Goal: Task Accomplishment & Management: Use online tool/utility

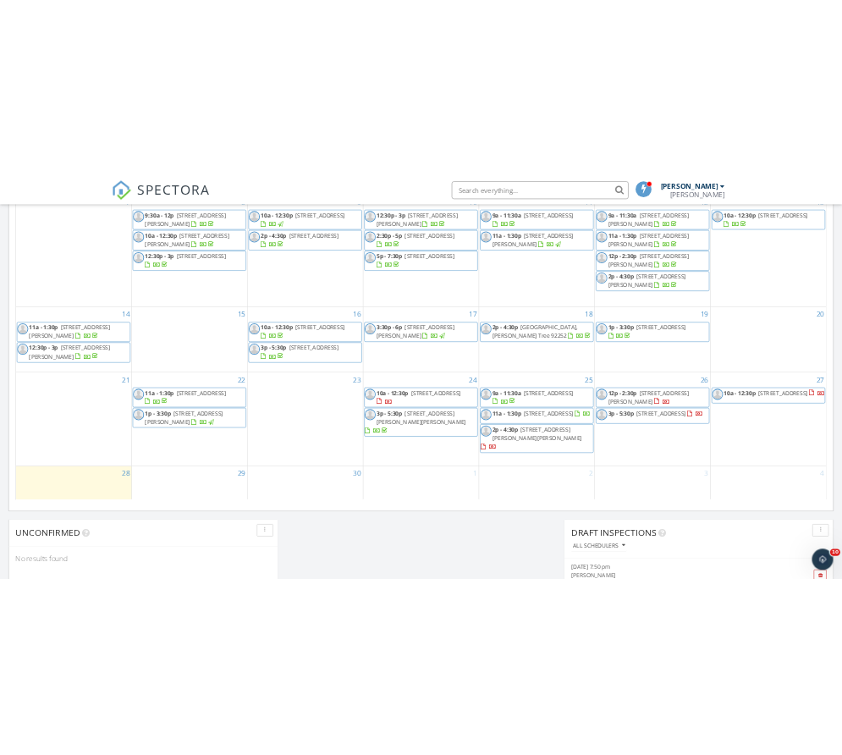
scroll to position [931, 0]
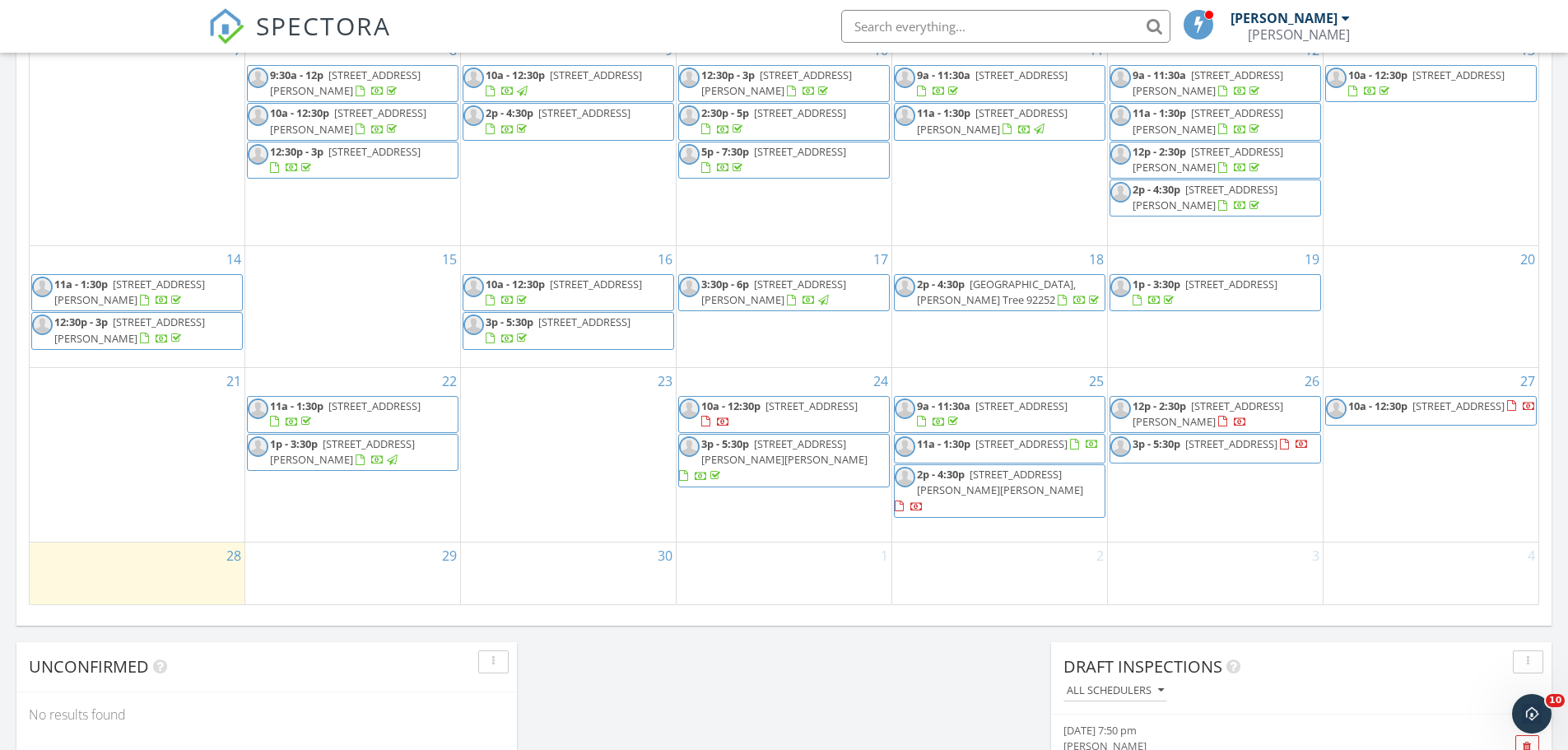
click at [885, 422] on span "10a - 12:30p 6663 Sage Ave, Twentynine Palms 92277" at bounding box center [784, 413] width 210 height 32
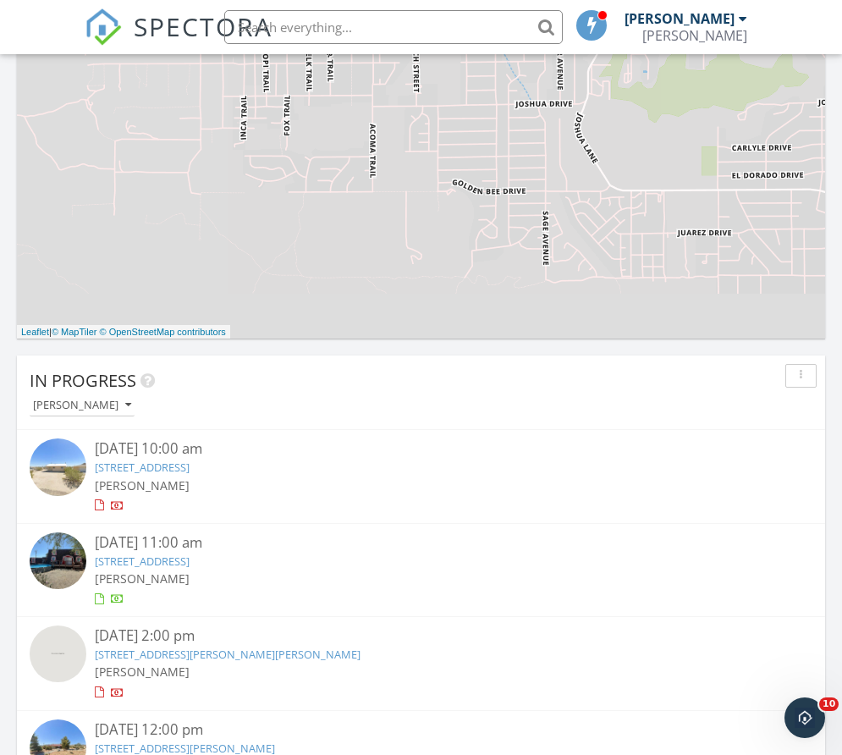
scroll to position [2919, 868]
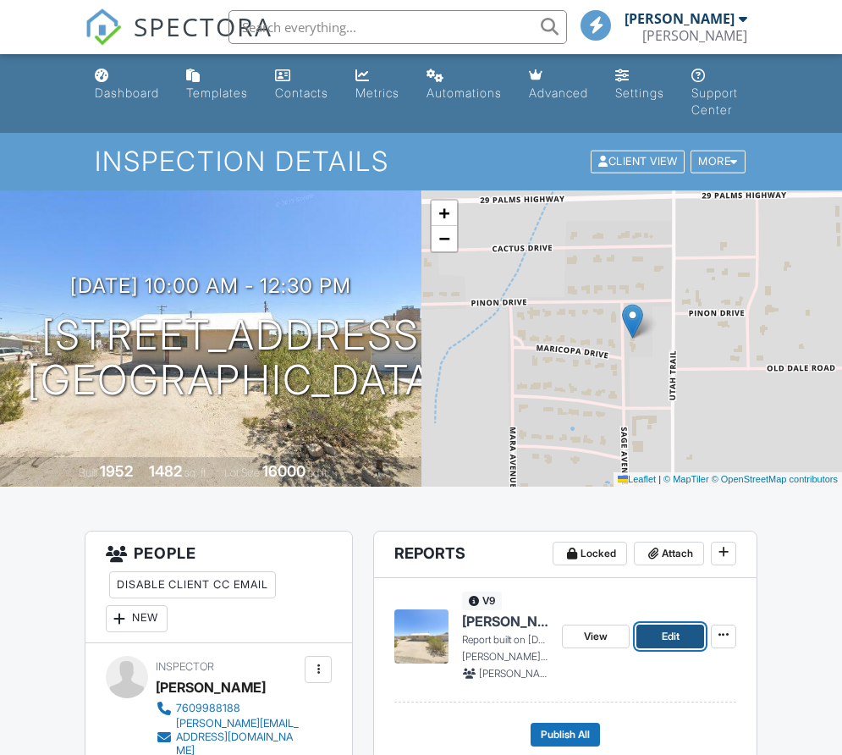
click at [684, 640] on link "Edit" at bounding box center [670, 636] width 68 height 24
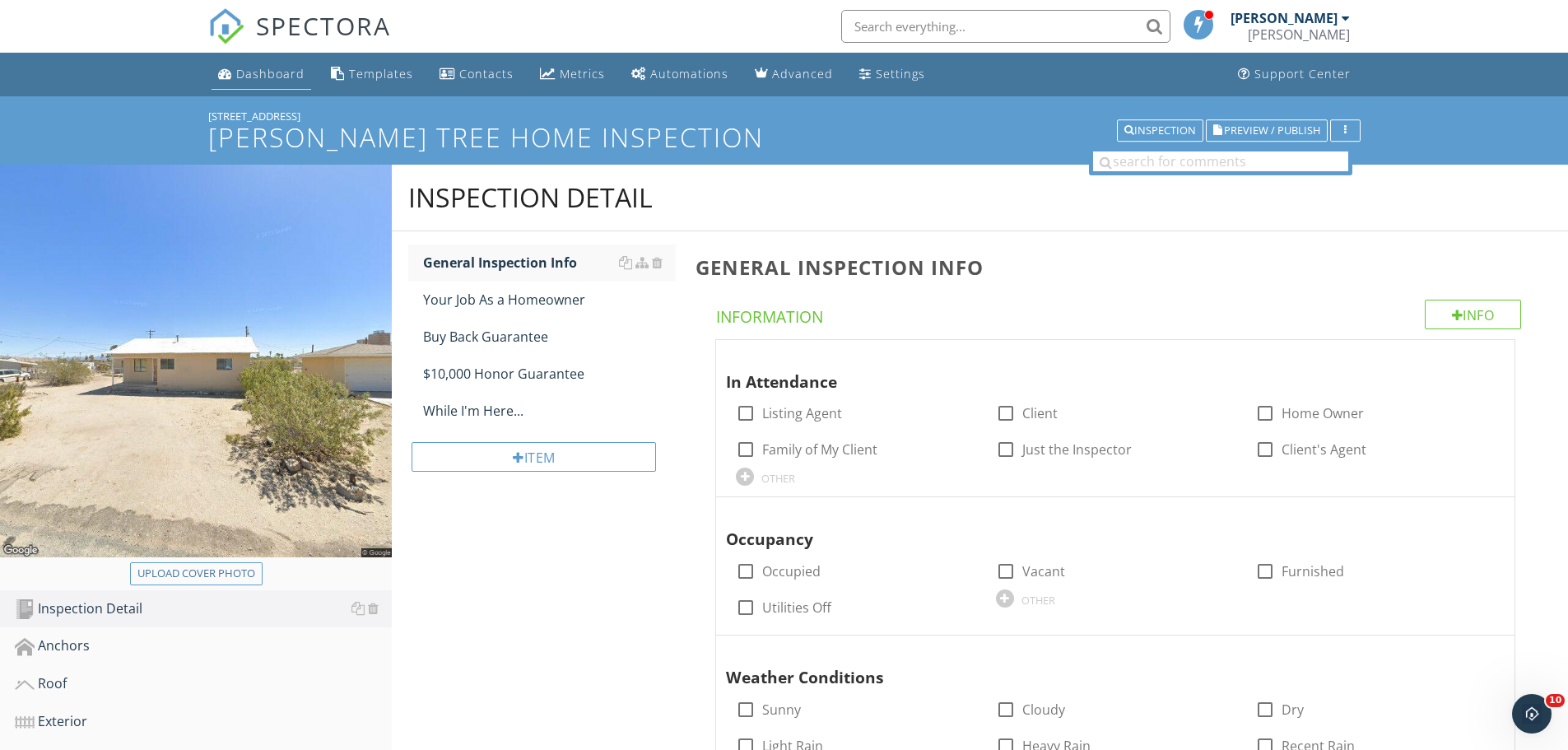
click at [254, 77] on div "Dashboard" at bounding box center [271, 74] width 68 height 16
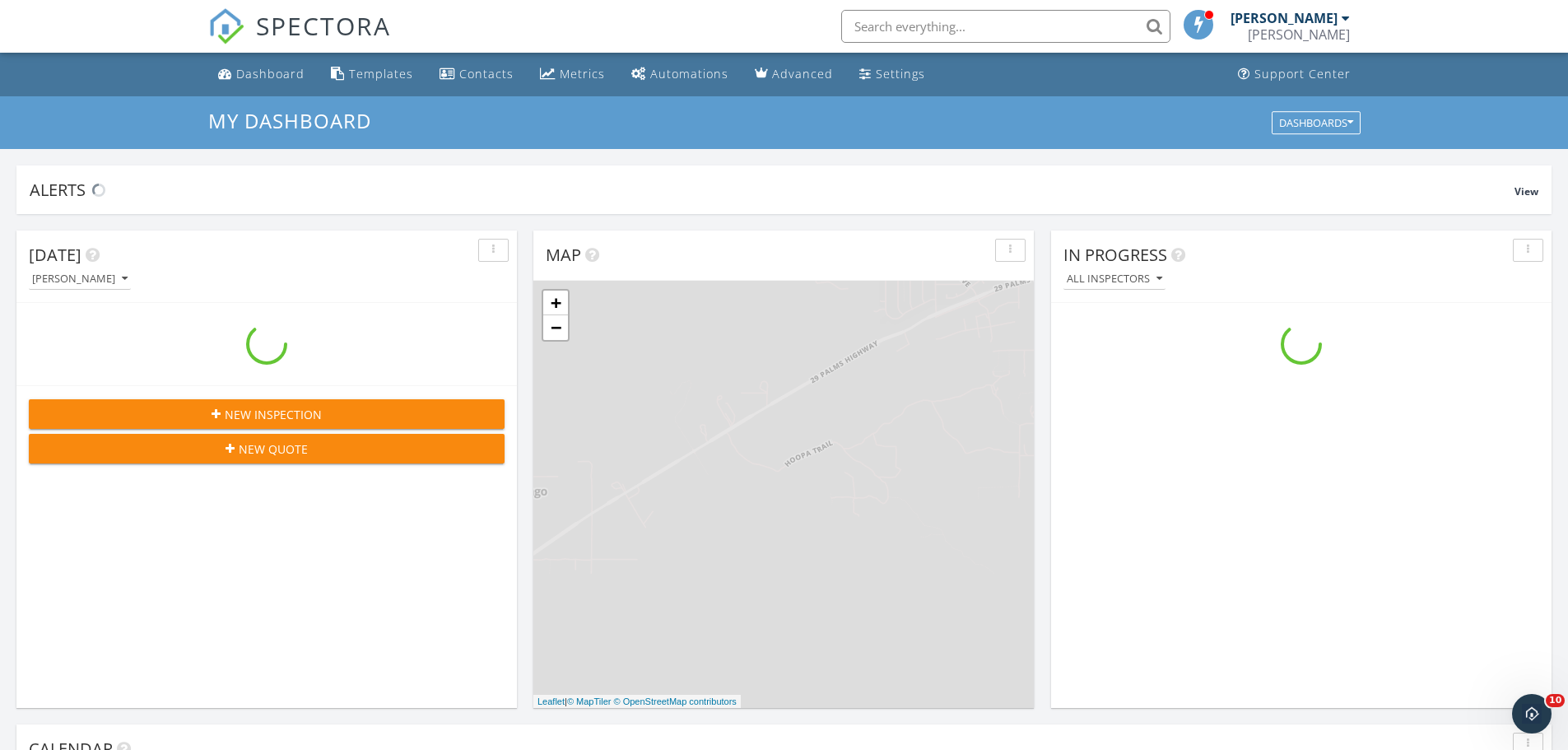
scroll to position [1523, 1594]
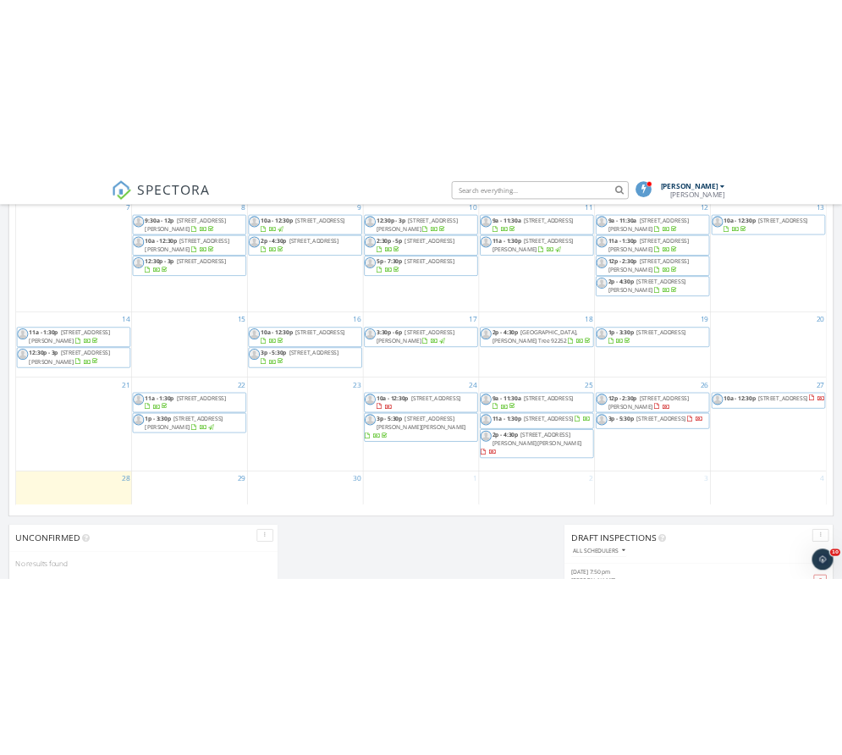
scroll to position [846, 0]
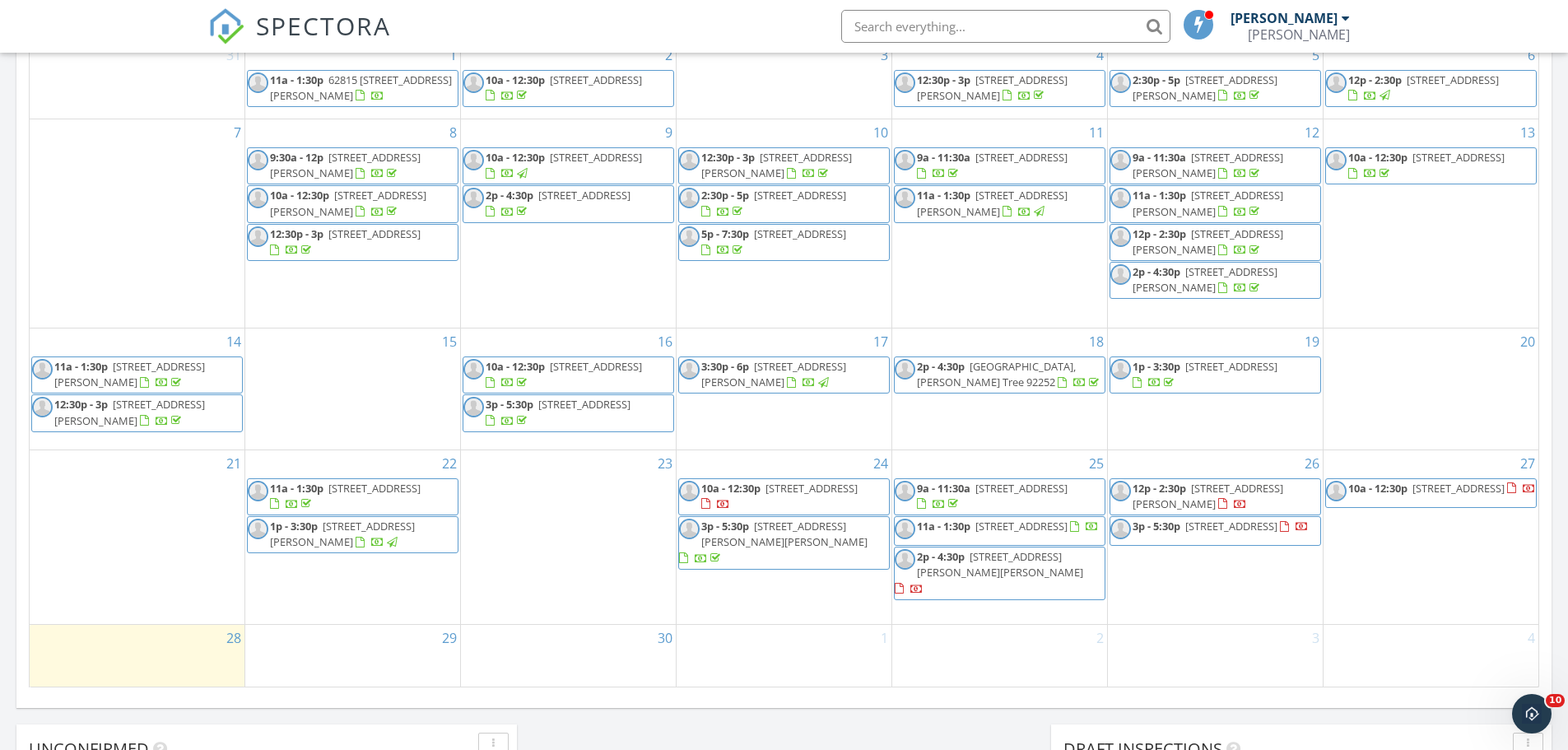
click at [886, 494] on span "10a - 12:30p 6663 Sage Ave, Twentynine Palms 92277" at bounding box center [784, 496] width 210 height 32
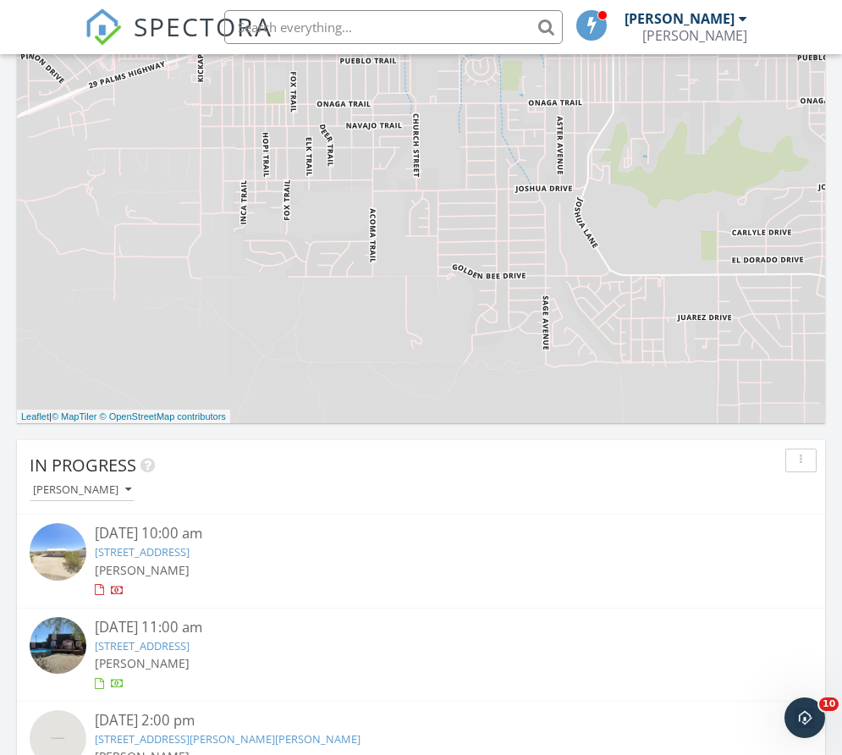
scroll to position [2919, 868]
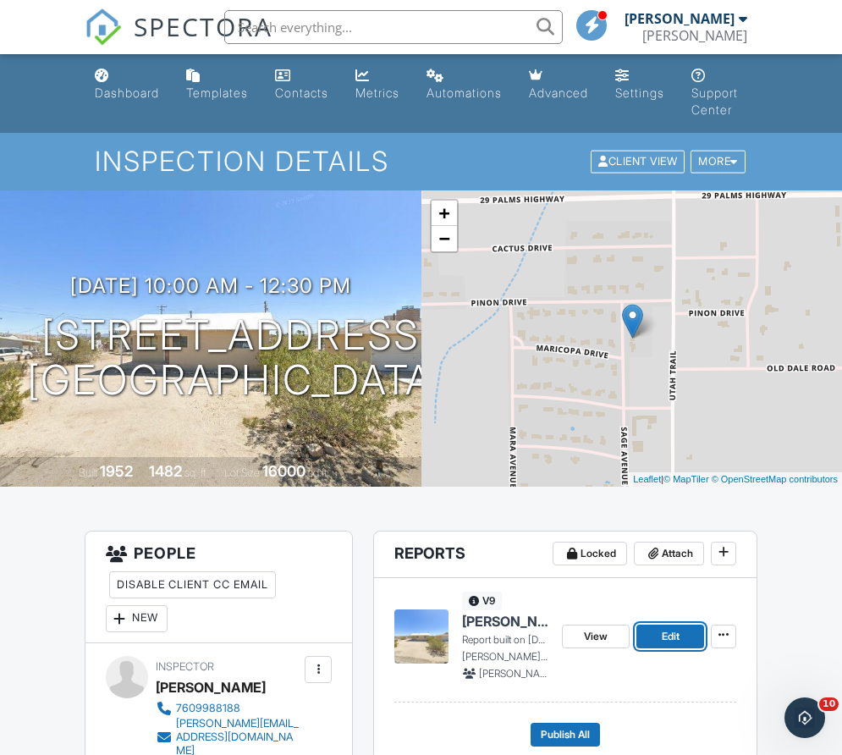
drag, startPoint x: 654, startPoint y: 637, endPoint x: 852, endPoint y: 587, distance: 204.1
click at [654, 637] on link "Edit" at bounding box center [670, 636] width 68 height 24
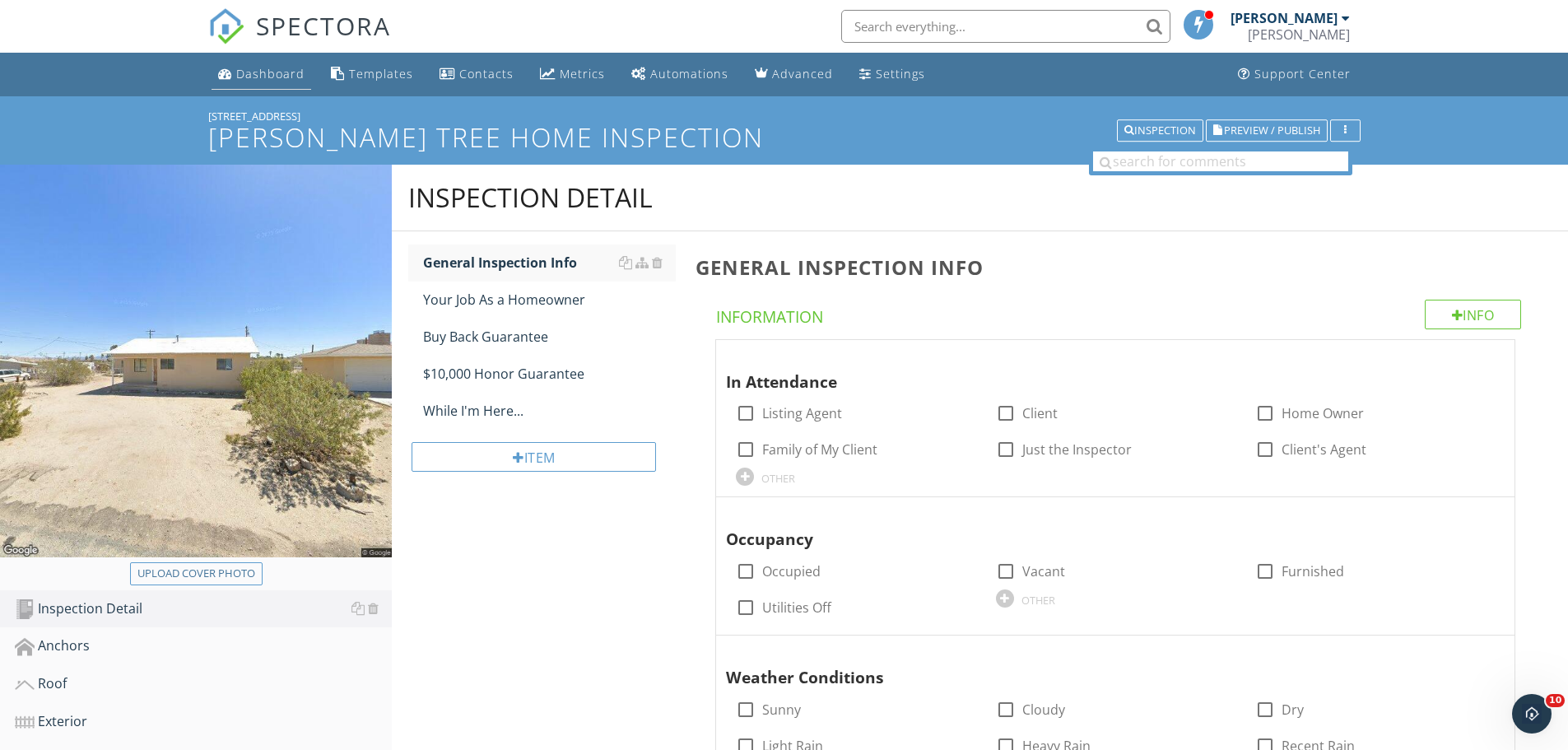
click at [248, 74] on div "Dashboard" at bounding box center [271, 74] width 68 height 16
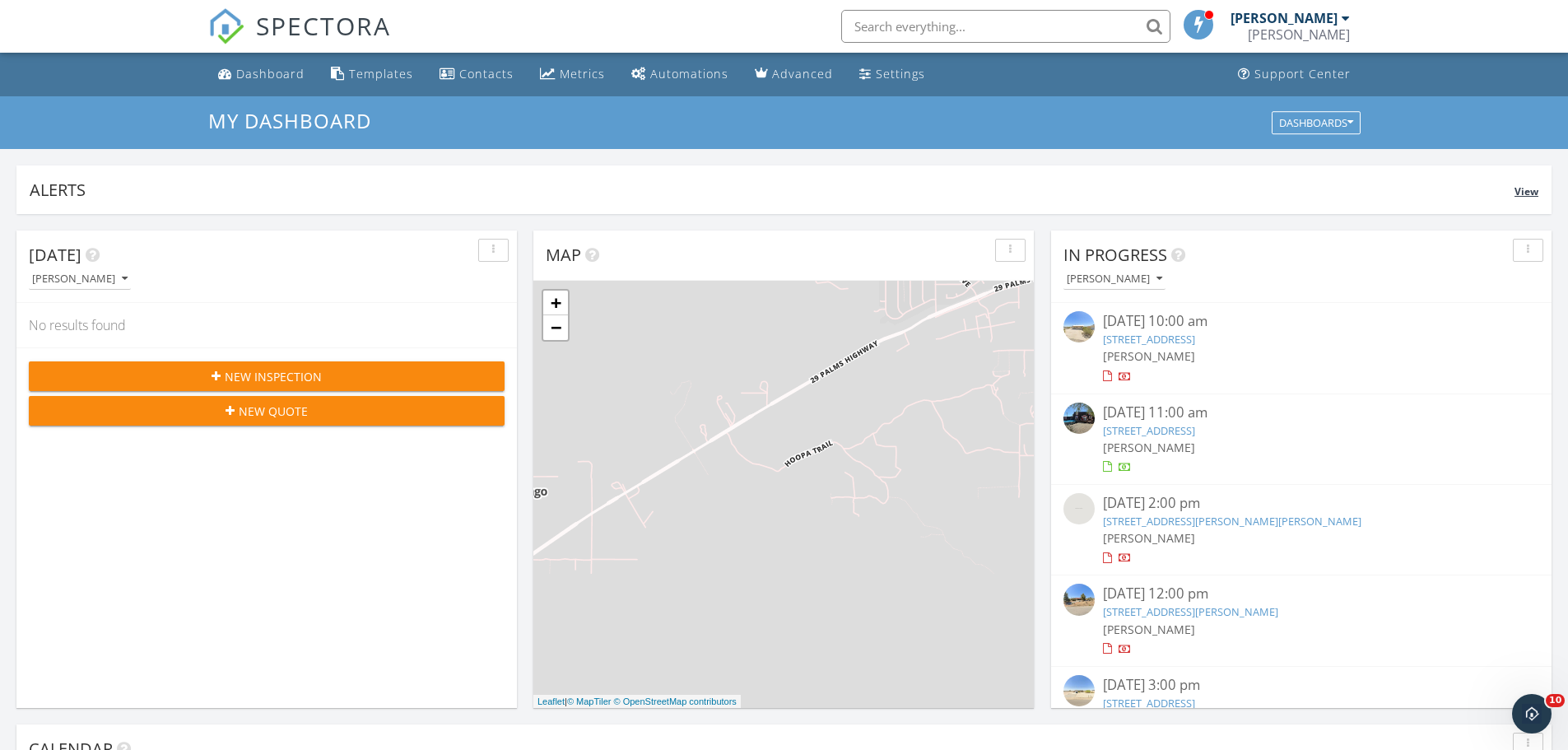
click at [1041, 211] on div "Alerts View" at bounding box center [784, 190] width 1536 height 49
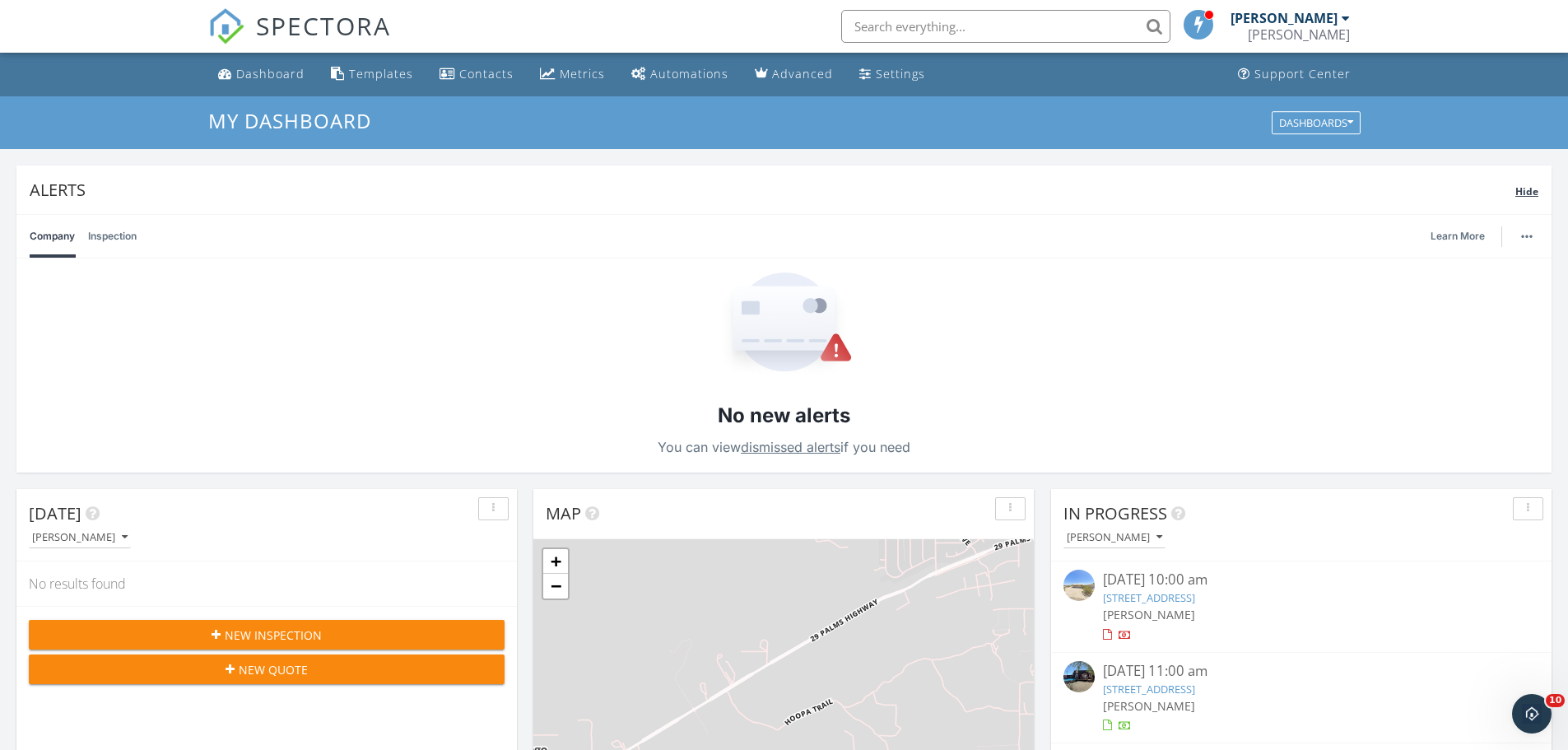
click at [1540, 189] on div "Alerts Hide" at bounding box center [784, 190] width 1536 height 49
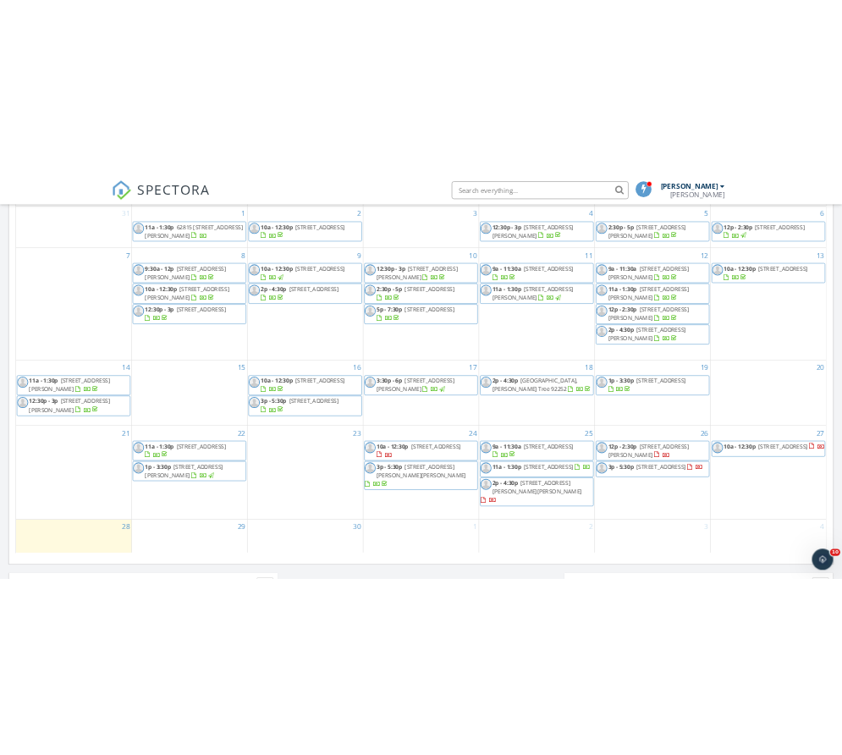
scroll to position [761, 0]
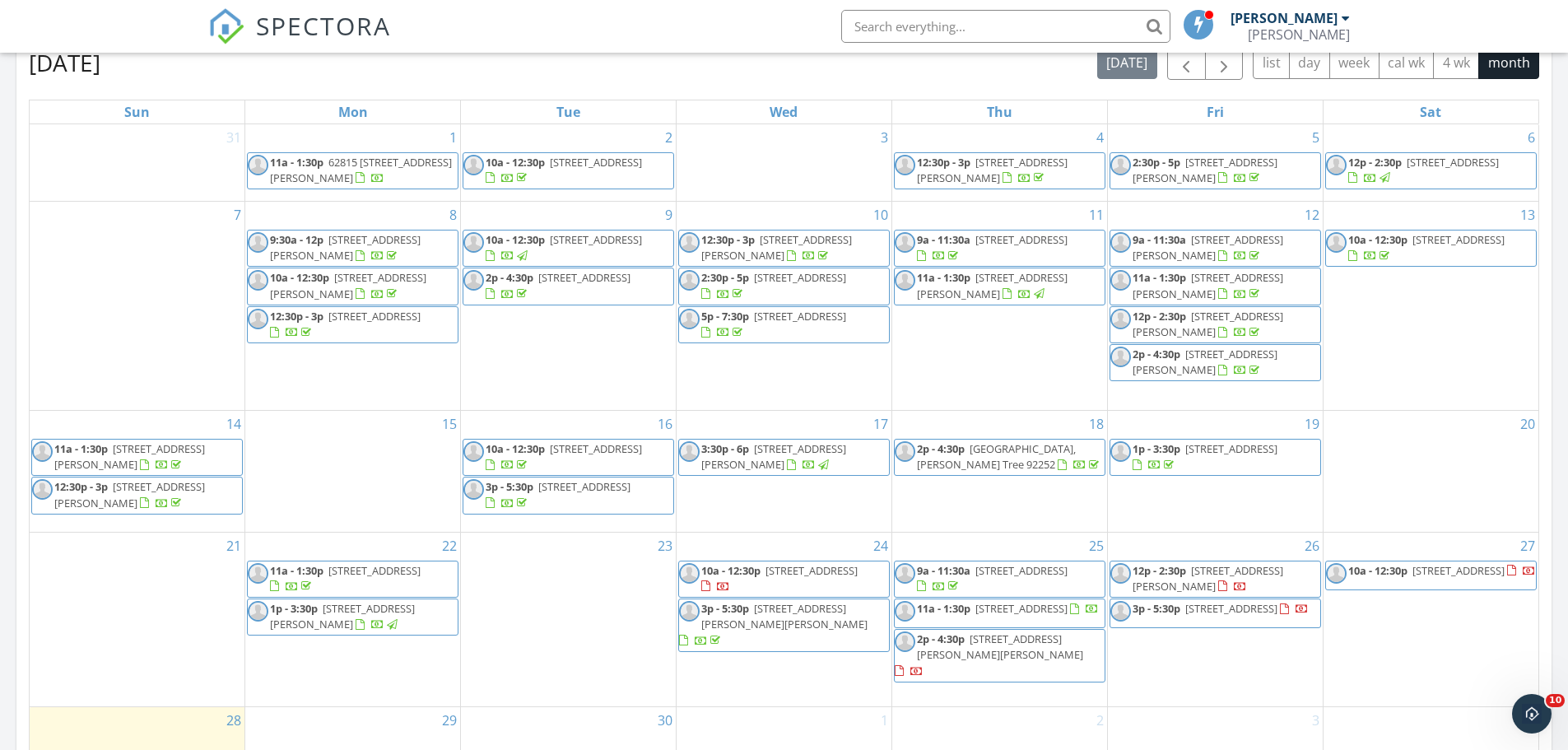
click at [879, 587] on span "10a - 12:30p 6663 Sage Ave, Twentynine Palms 92277" at bounding box center [784, 579] width 210 height 32
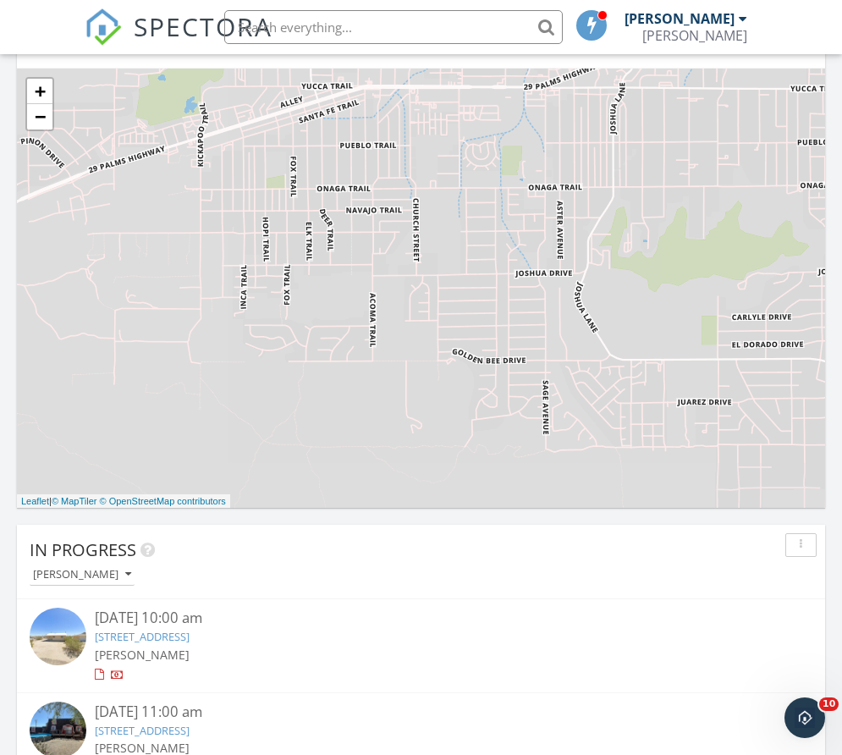
scroll to position [2919, 868]
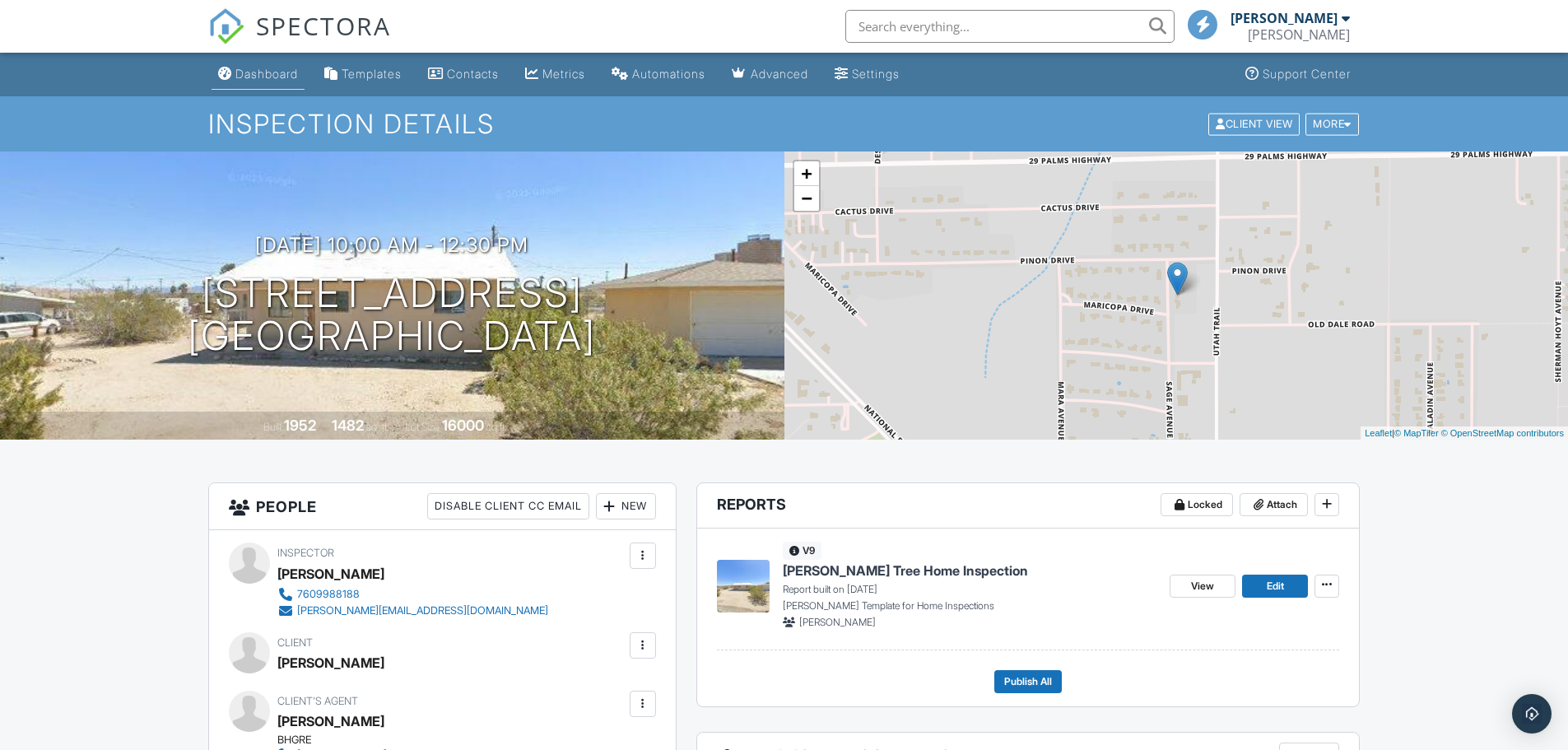
click at [241, 83] on link "Dashboard" at bounding box center [258, 74] width 93 height 30
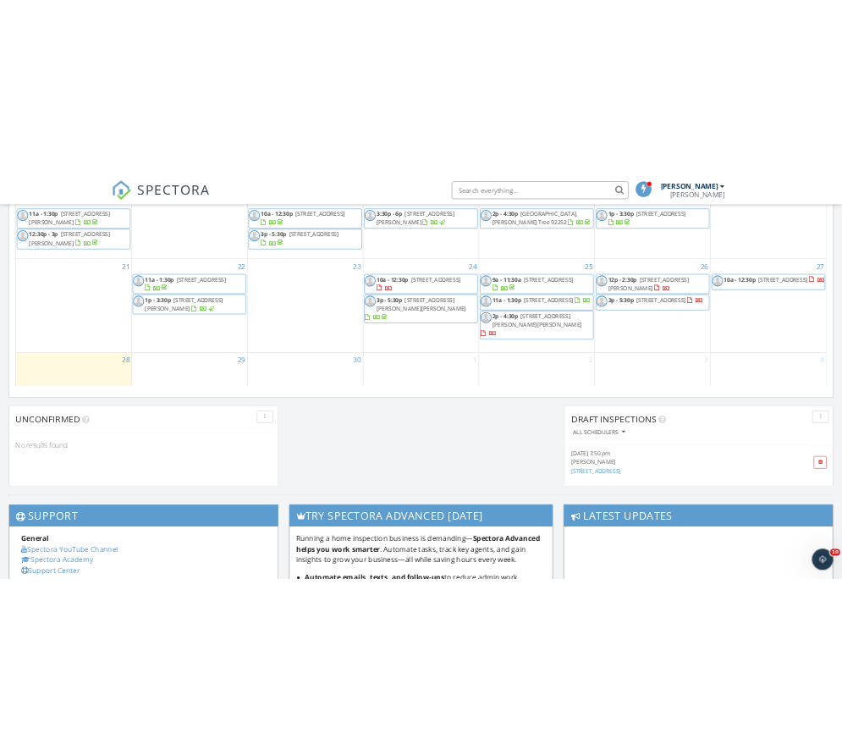
scroll to position [1015, 0]
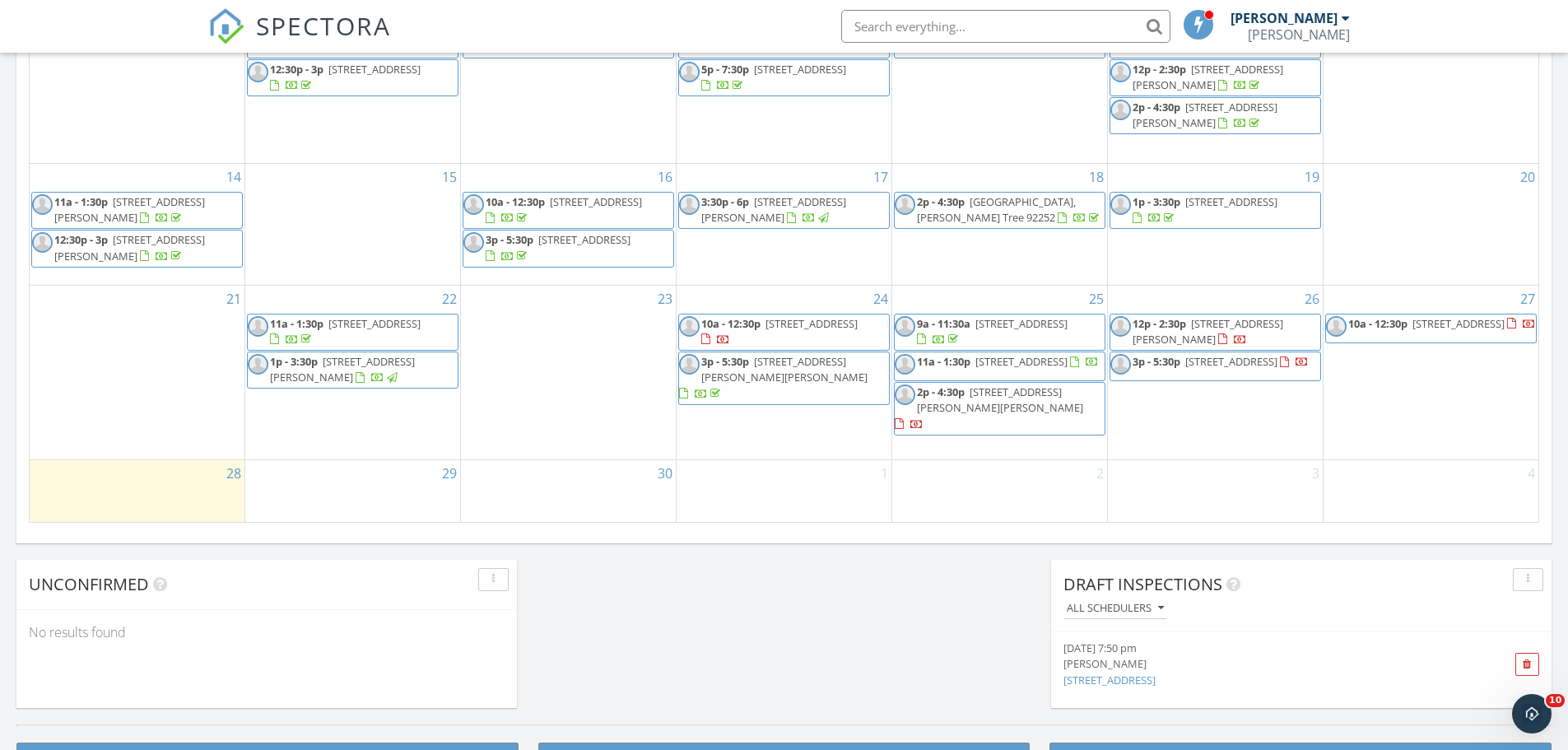
click at [882, 339] on span "10a - 12:30p 6663 Sage Ave, Twentynine Palms 92277" at bounding box center [784, 332] width 210 height 32
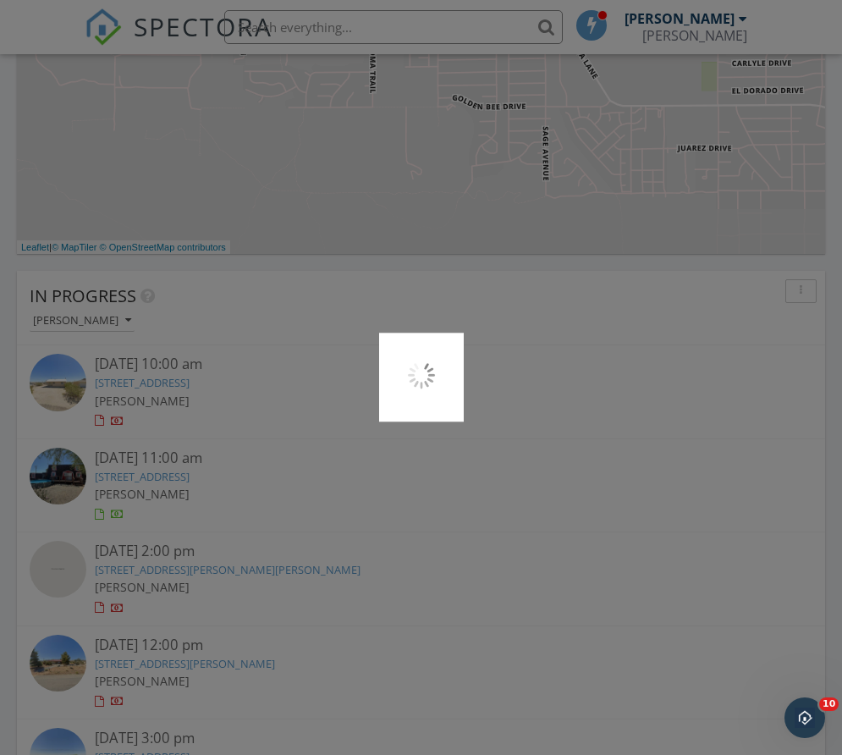
scroll to position [2919, 868]
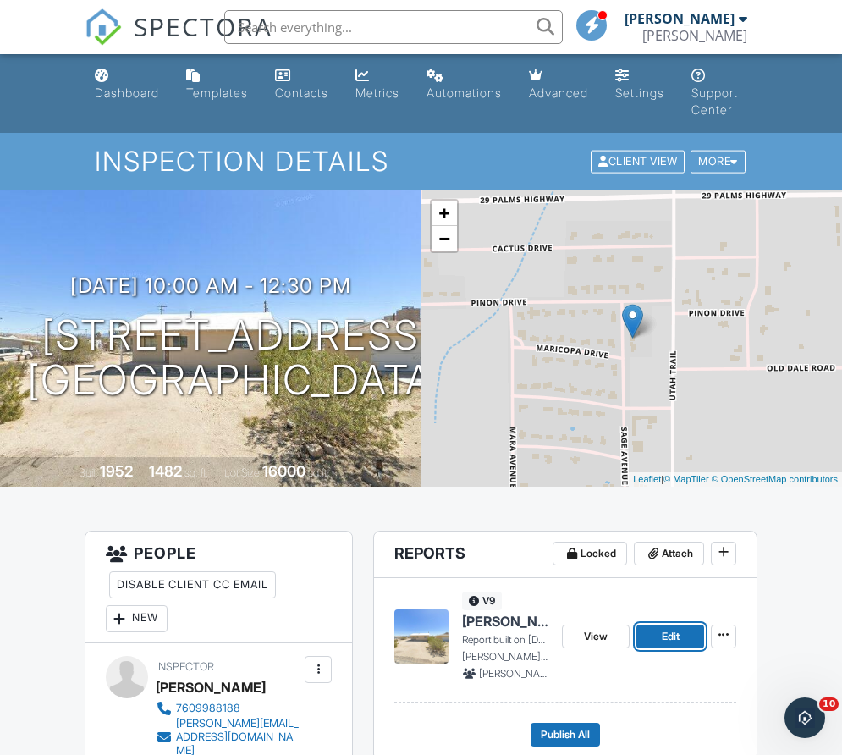
drag, startPoint x: 691, startPoint y: 633, endPoint x: 831, endPoint y: 607, distance: 142.0
click at [691, 633] on link "Edit" at bounding box center [670, 636] width 68 height 24
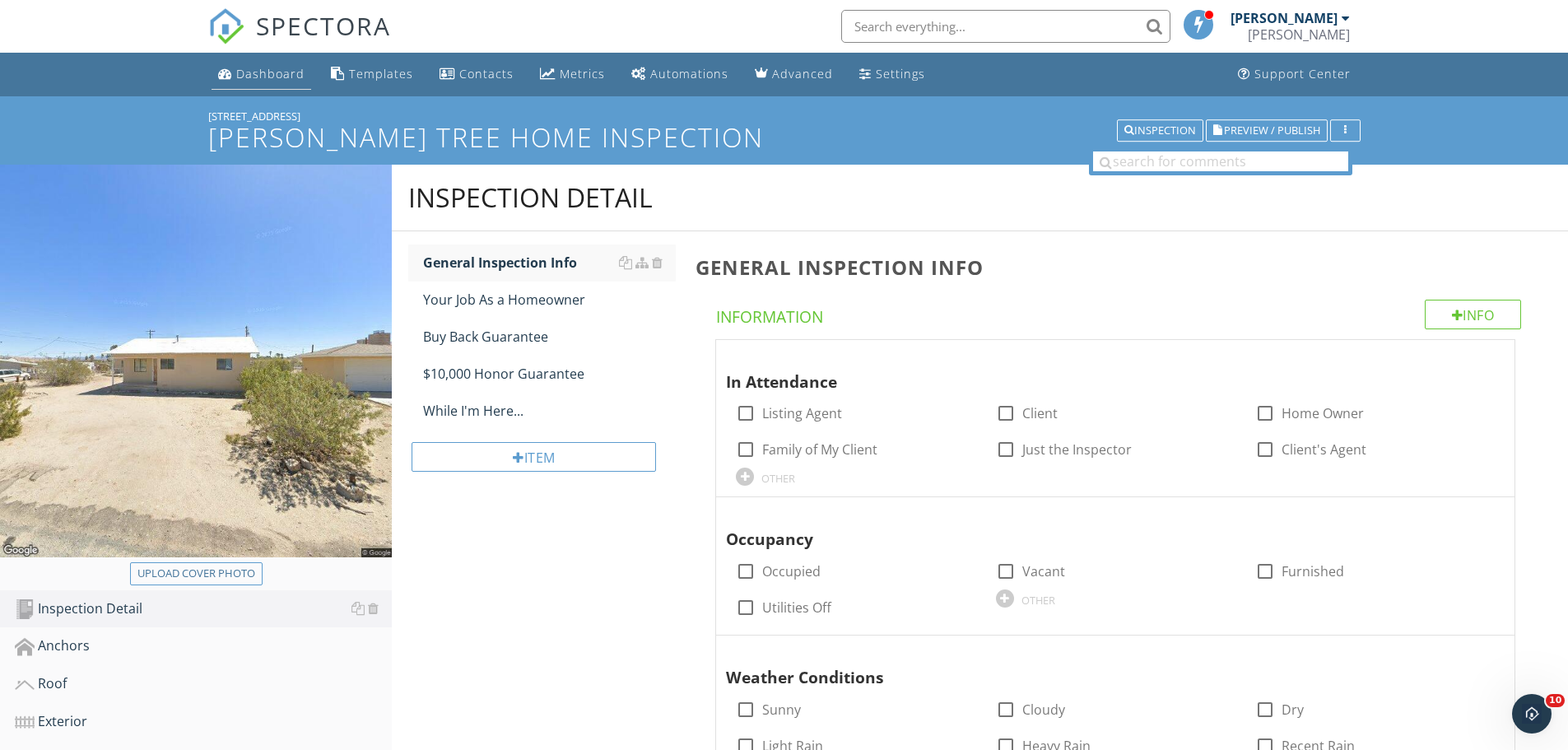
click at [243, 79] on div "Dashboard" at bounding box center [271, 74] width 68 height 16
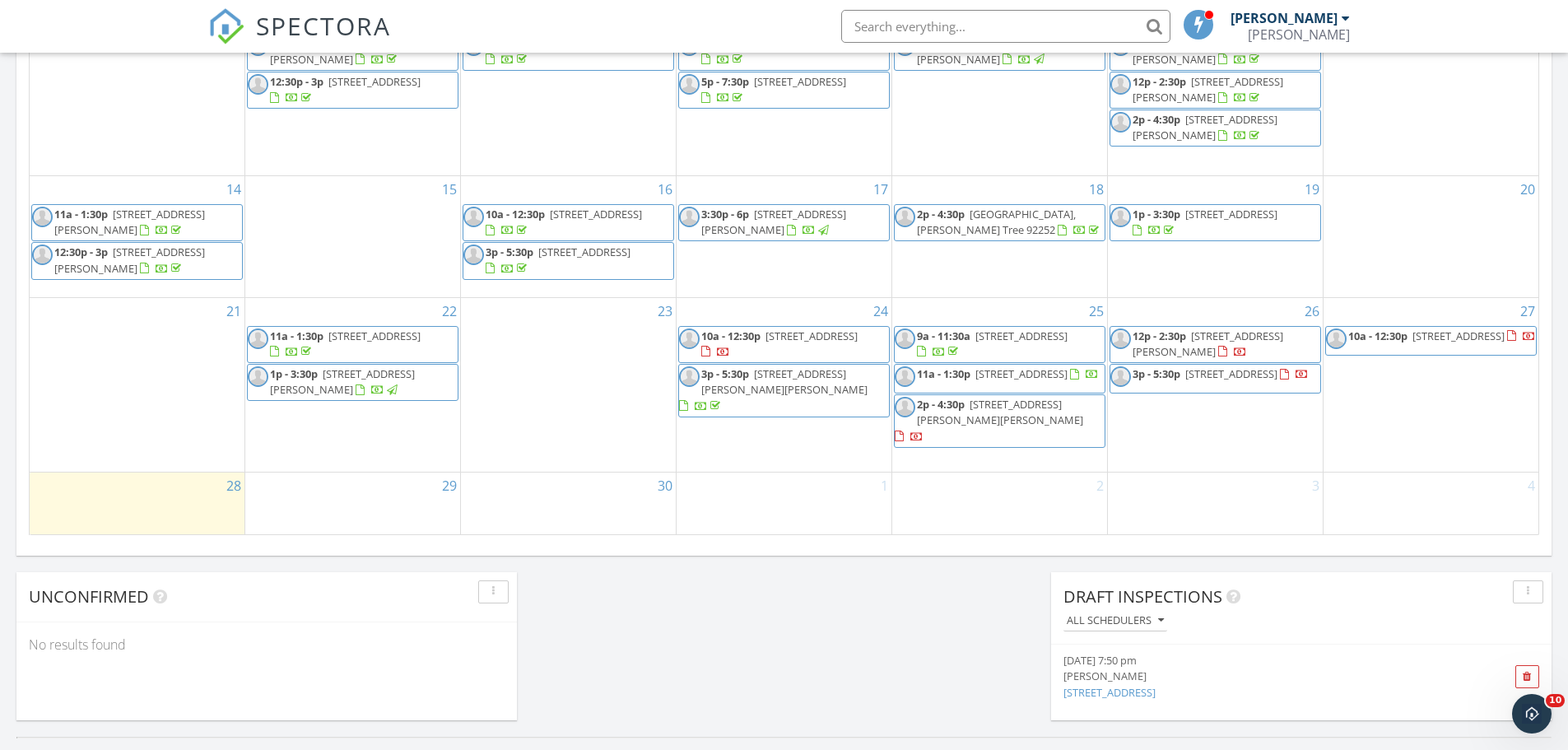
scroll to position [906, 0]
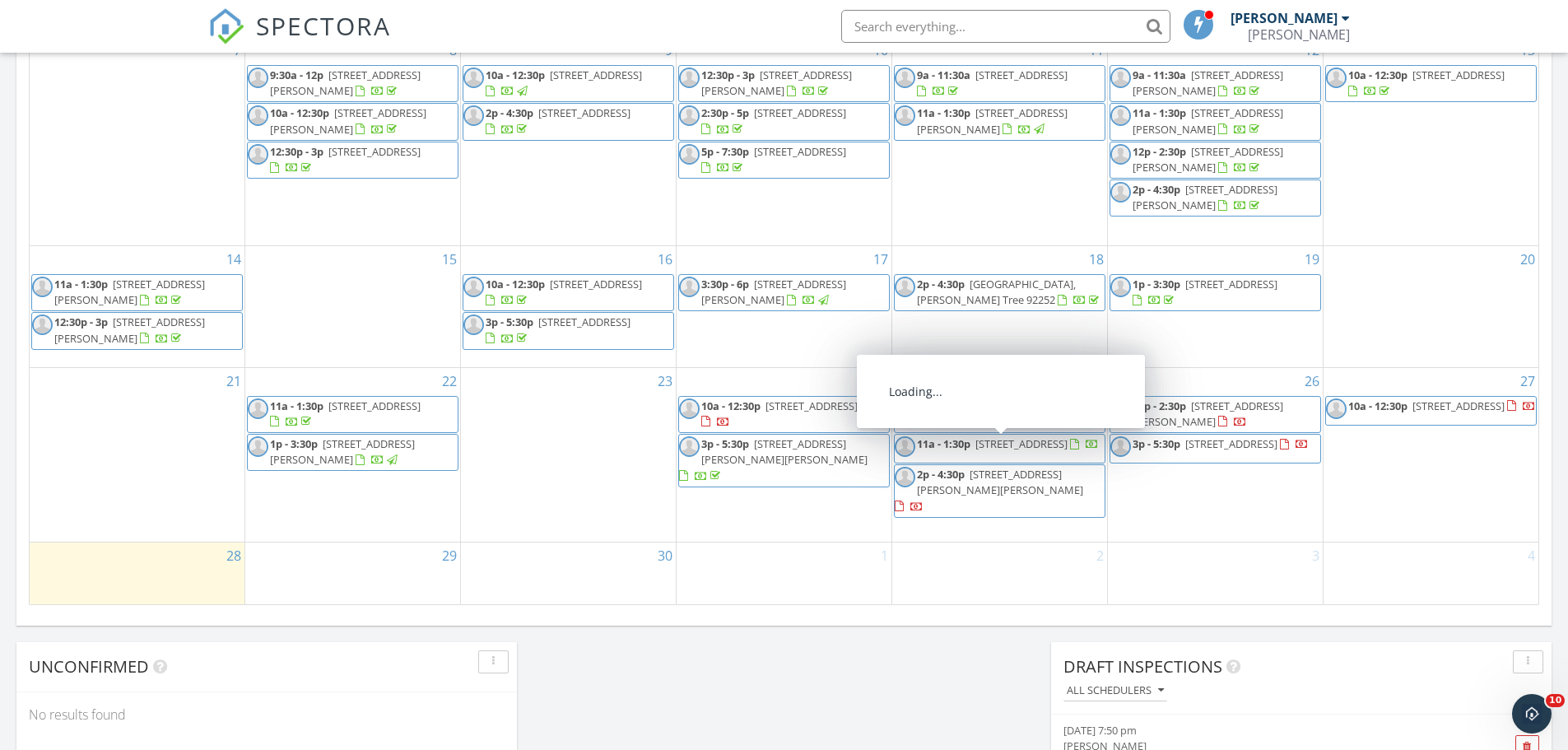
click at [866, 424] on span "10a - 12:30p 6663 Sage Ave, Twentynine Palms 92277" at bounding box center [784, 413] width 210 height 32
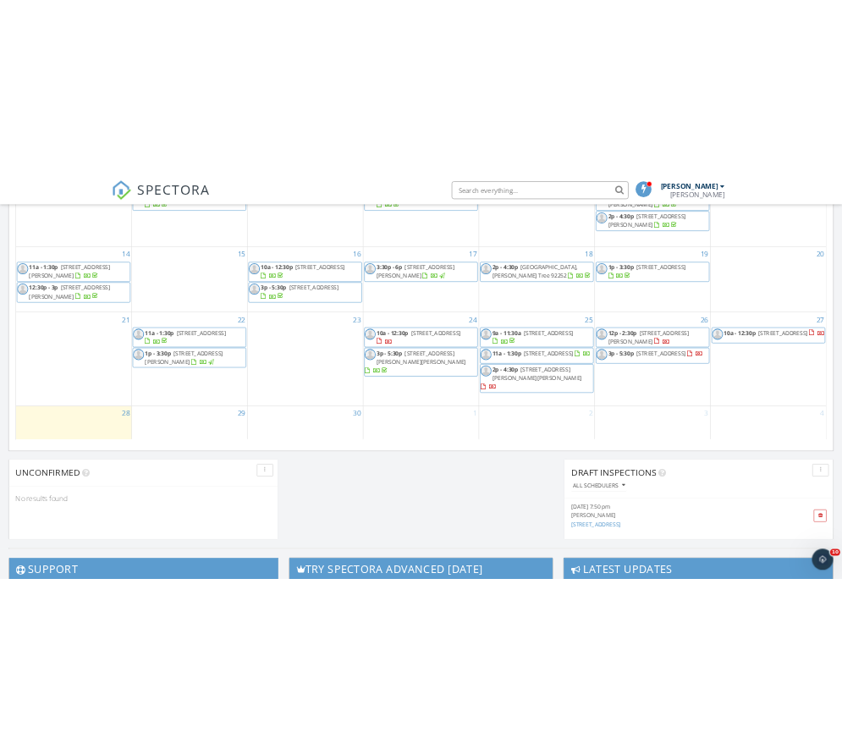
scroll to position [931, 0]
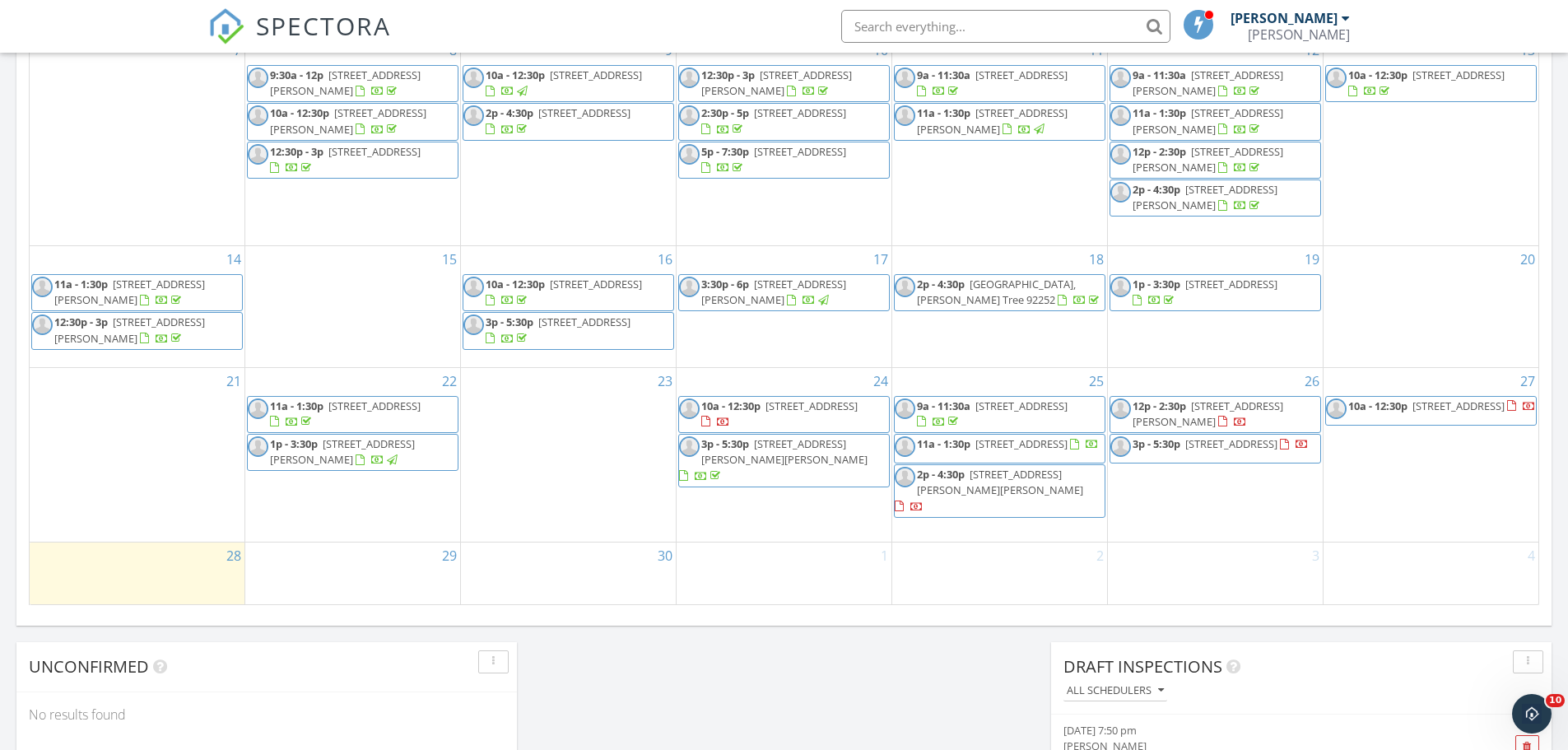
click at [875, 422] on span "10a - 12:30p [STREET_ADDRESS]" at bounding box center [784, 413] width 210 height 32
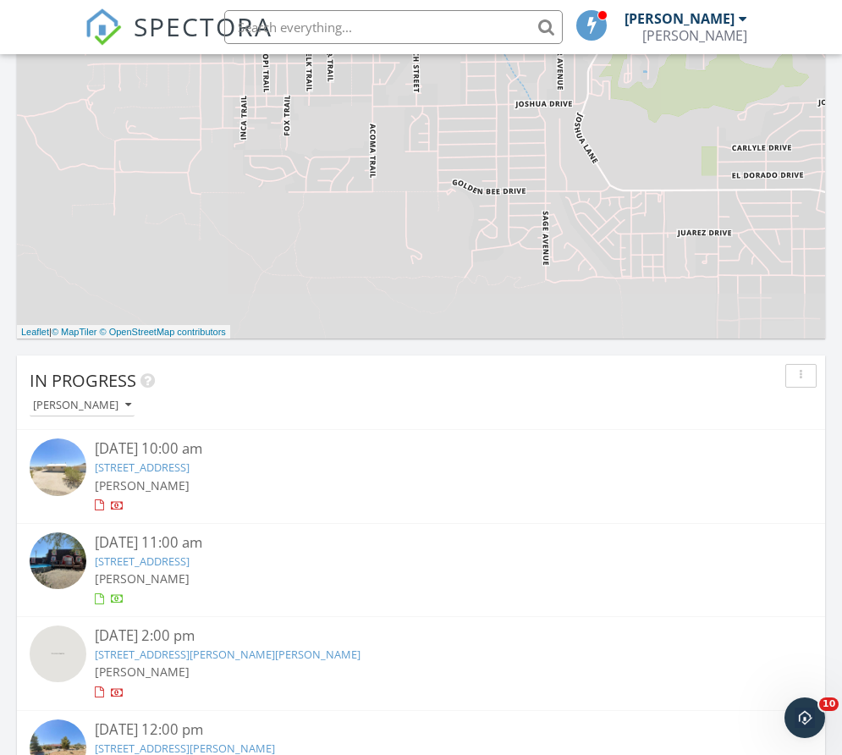
scroll to position [2919, 868]
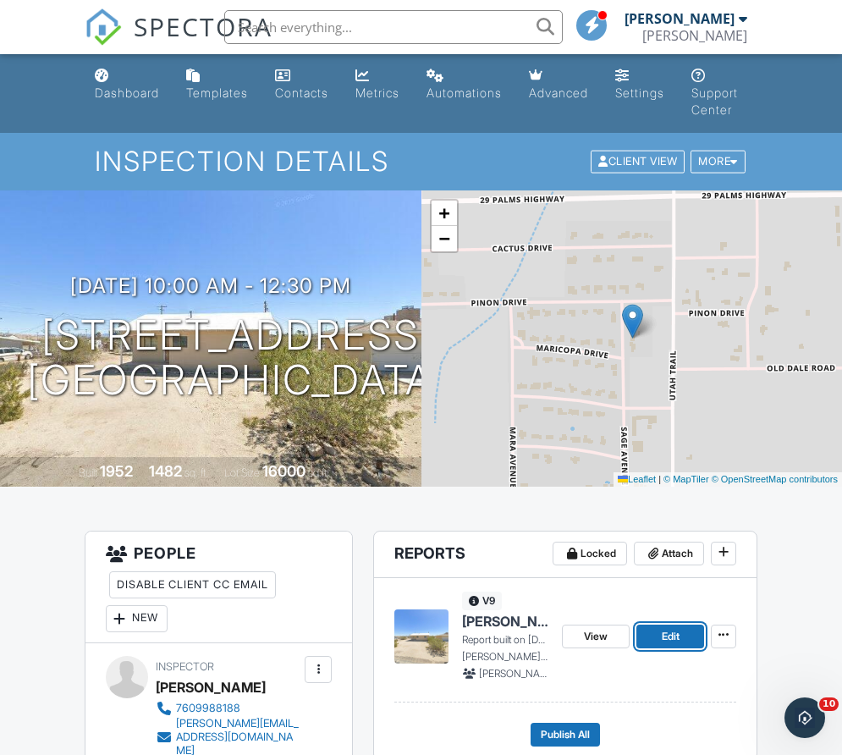
drag, startPoint x: 693, startPoint y: 637, endPoint x: 828, endPoint y: 640, distance: 135.4
click at [693, 637] on link "Edit" at bounding box center [670, 636] width 68 height 24
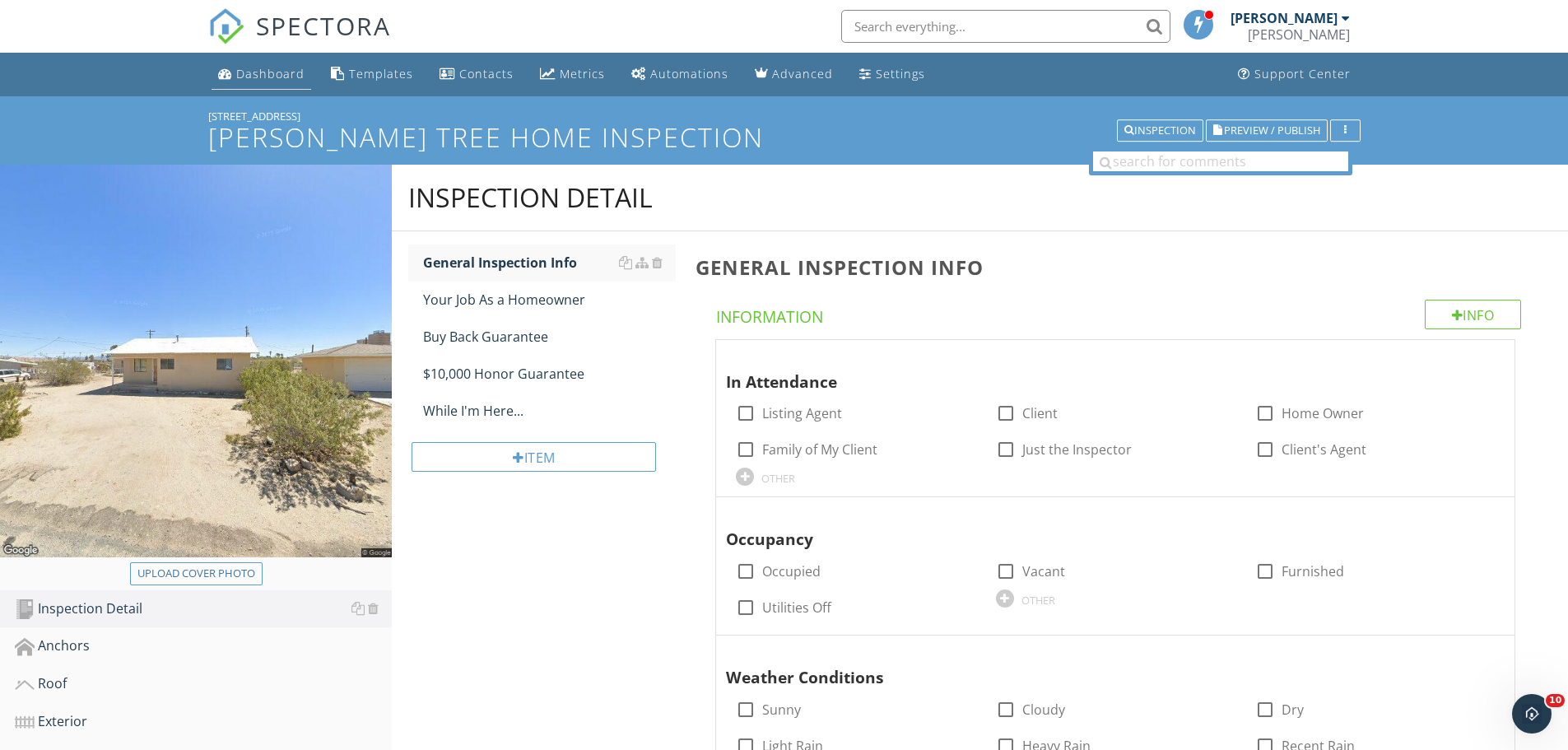
click at [239, 75] on div "Dashboard" at bounding box center [271, 74] width 68 height 16
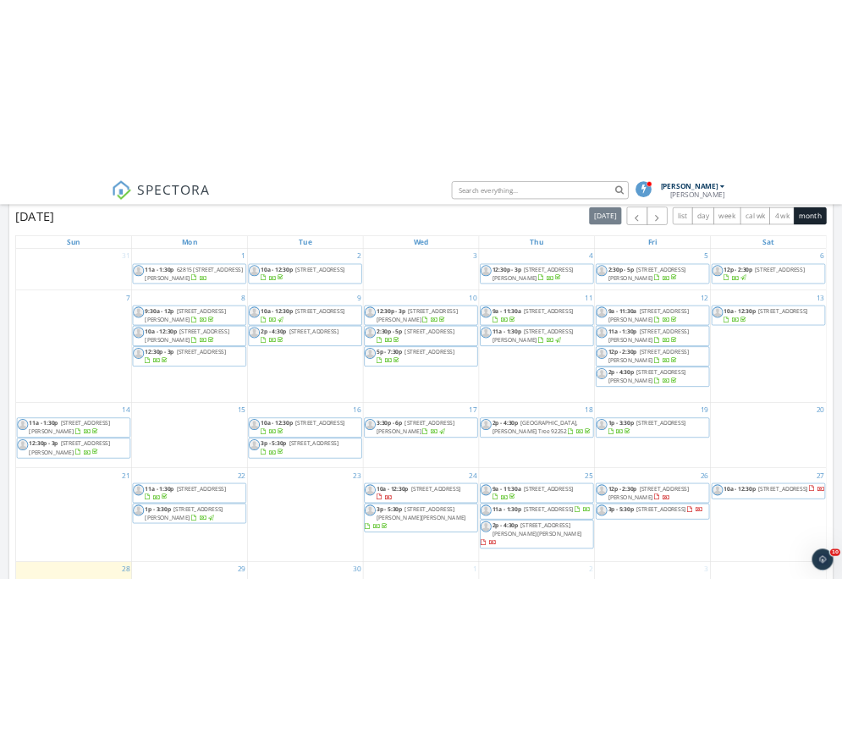
scroll to position [1015, 0]
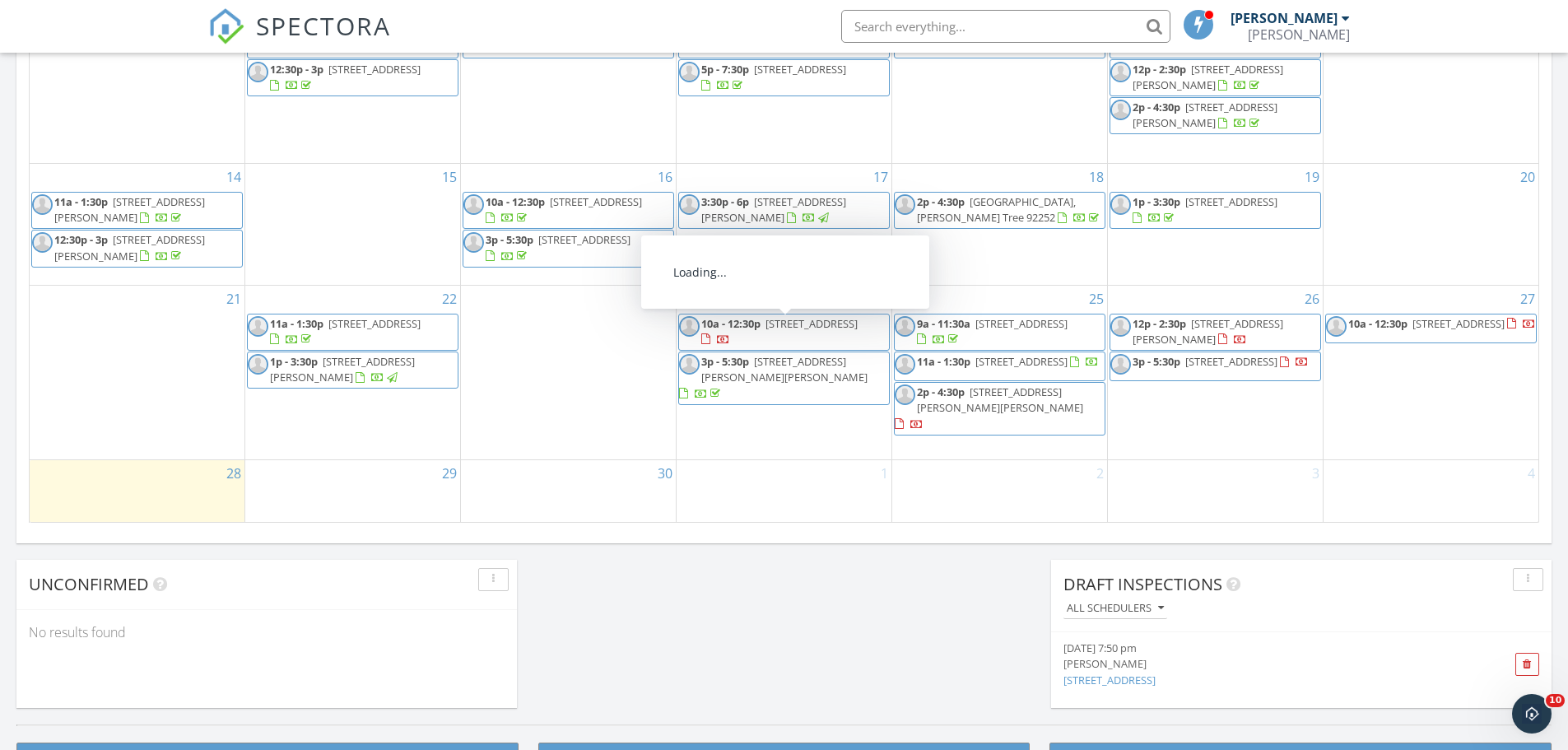
click at [869, 341] on span "10a - 12:30p 6663 Sage Ave, Twentynine Palms 92277" at bounding box center [784, 332] width 210 height 32
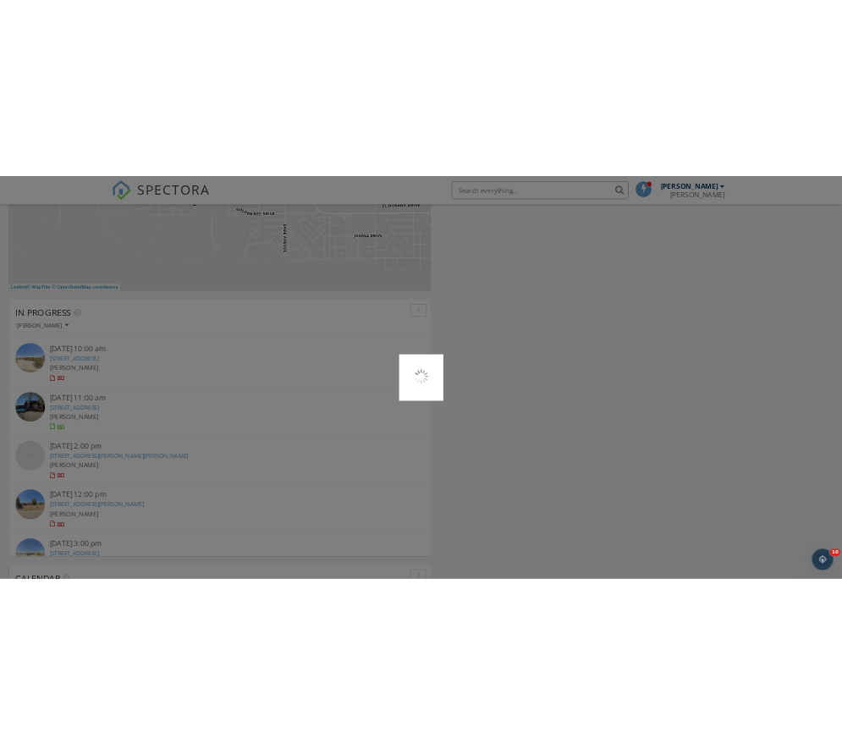
scroll to position [8, 8]
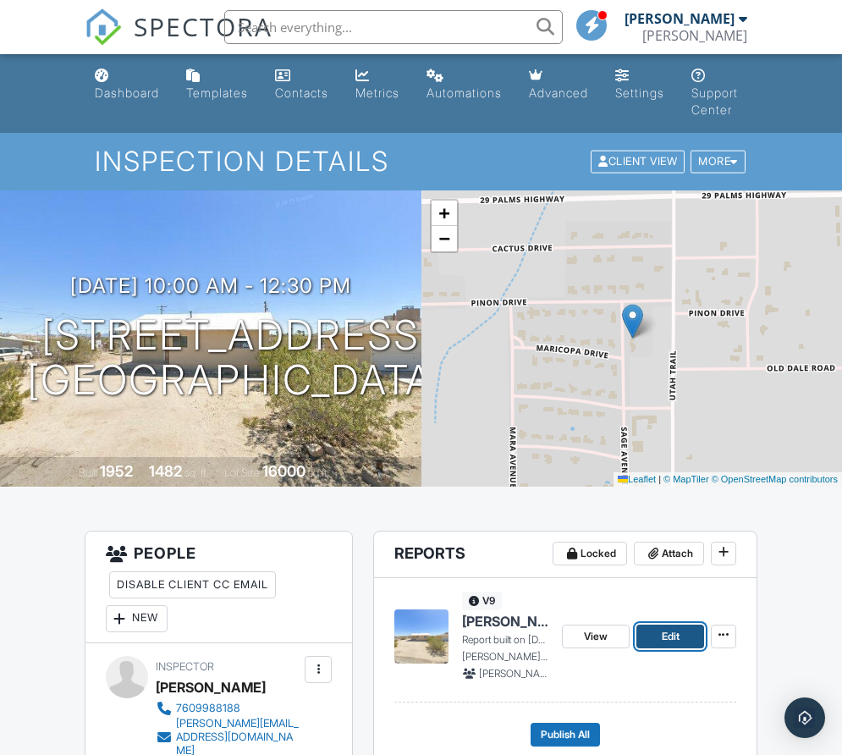
click at [653, 634] on link "Edit" at bounding box center [670, 636] width 68 height 24
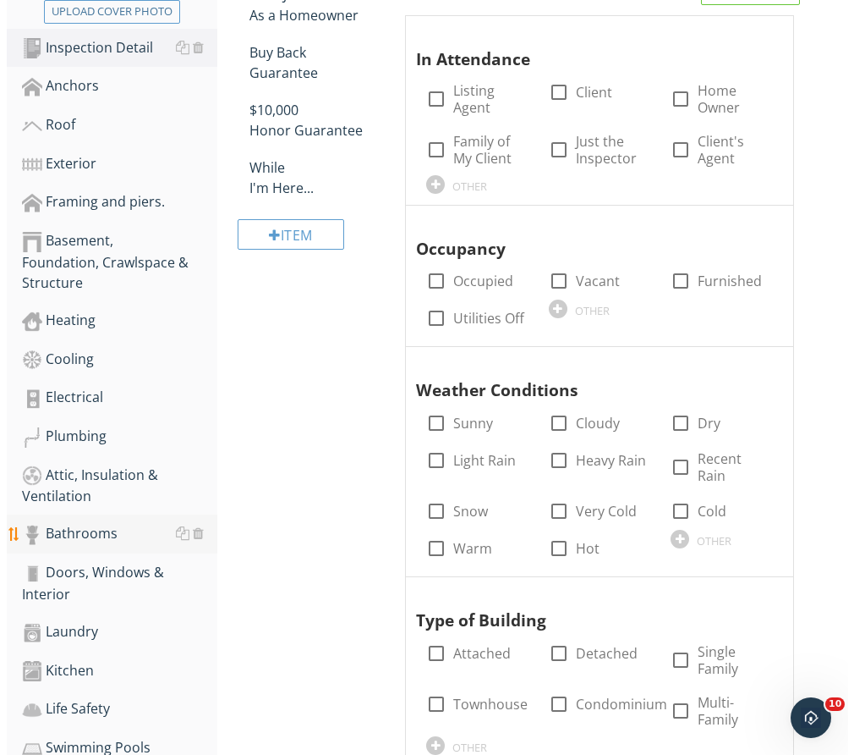
scroll to position [508, 0]
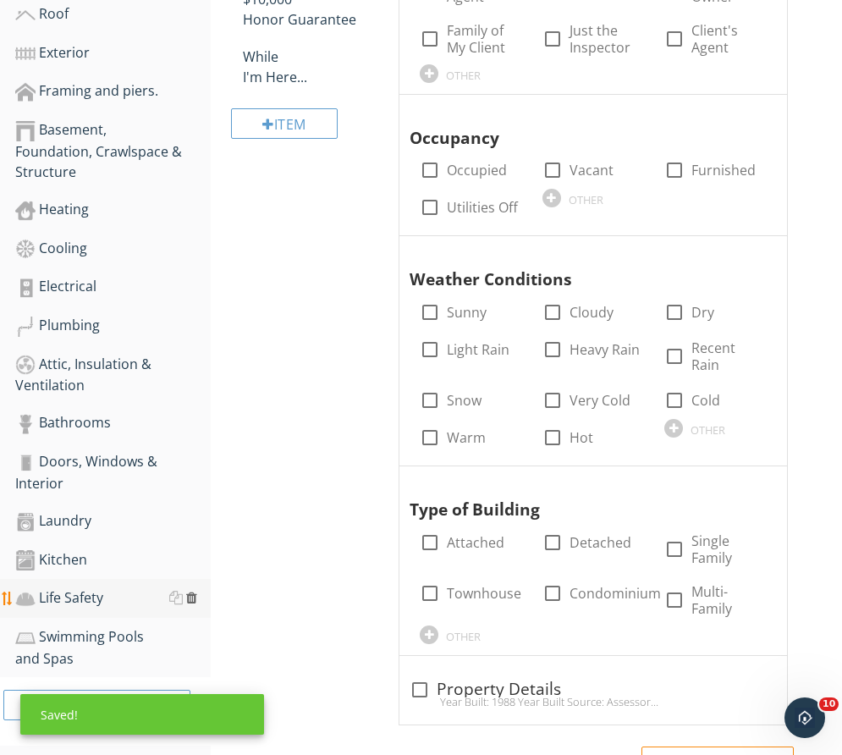
click at [192, 596] on div at bounding box center [191, 597] width 11 height 14
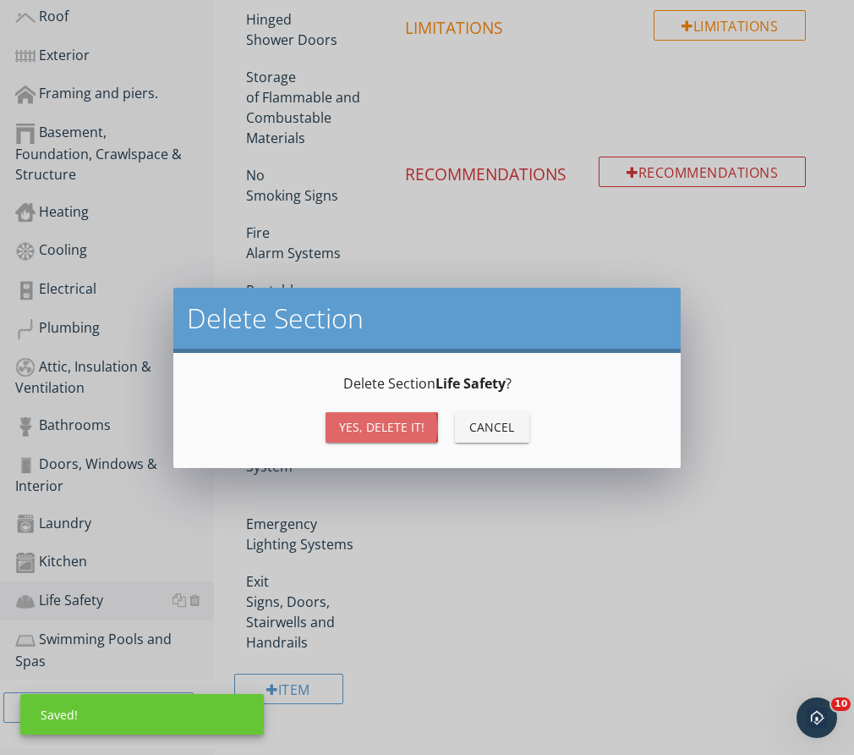
click at [386, 436] on button "Yes, Delete it!" at bounding box center [382, 427] width 113 height 30
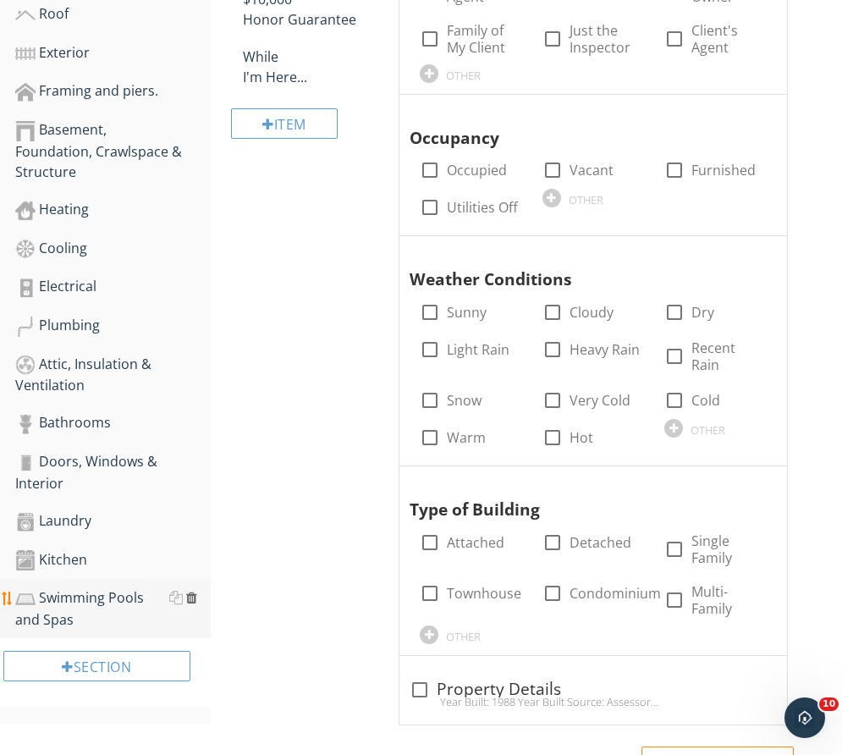
click at [194, 596] on div at bounding box center [191, 597] width 11 height 14
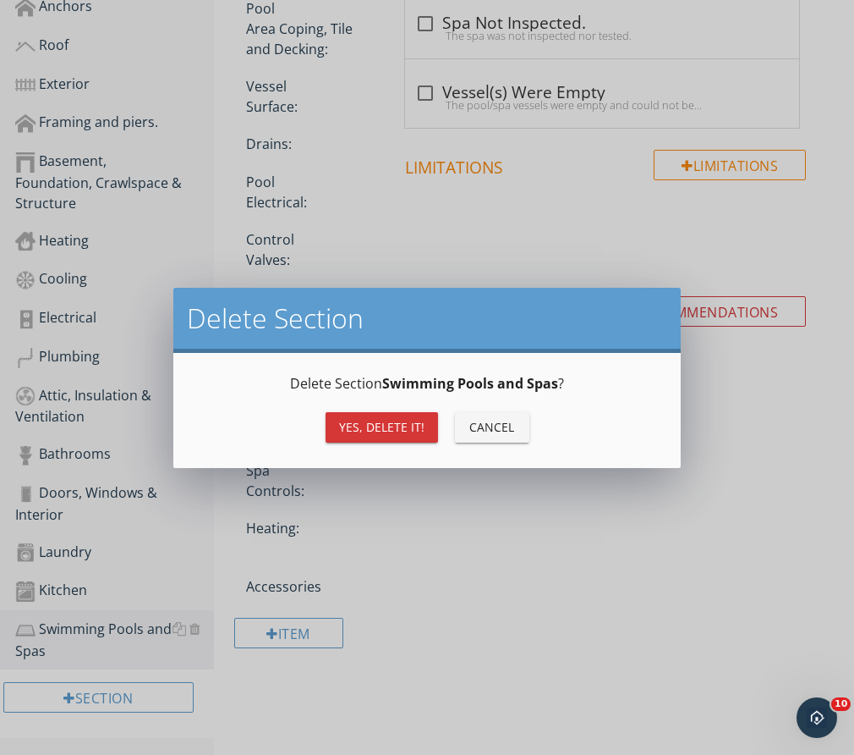
click at [379, 445] on div "Yes, Delete it! Cancel" at bounding box center [427, 427] width 467 height 41
click at [375, 434] on div "Yes, Delete it!" at bounding box center [381, 427] width 85 height 18
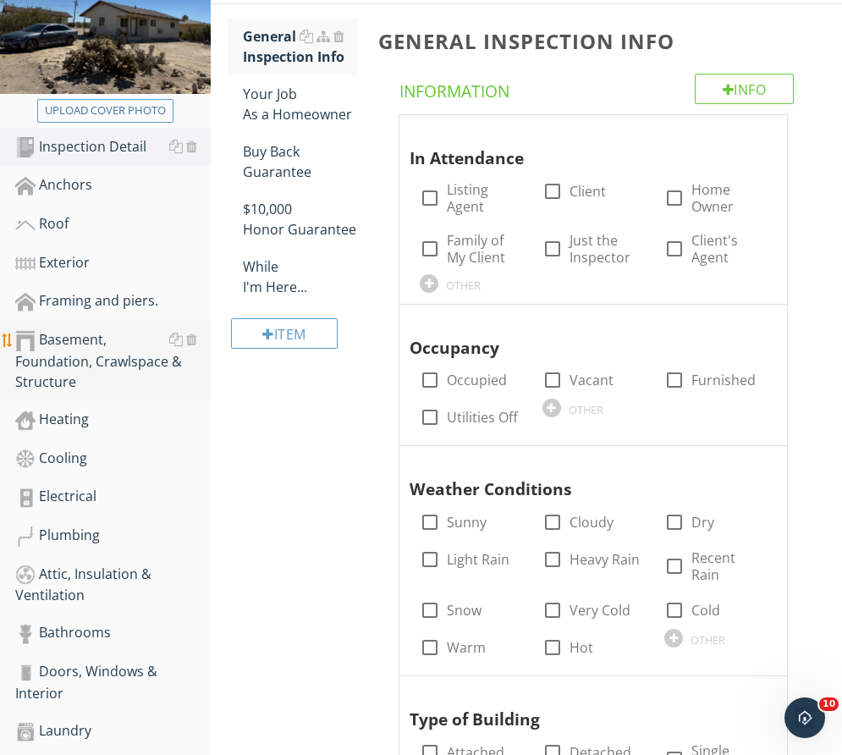
scroll to position [271, 0]
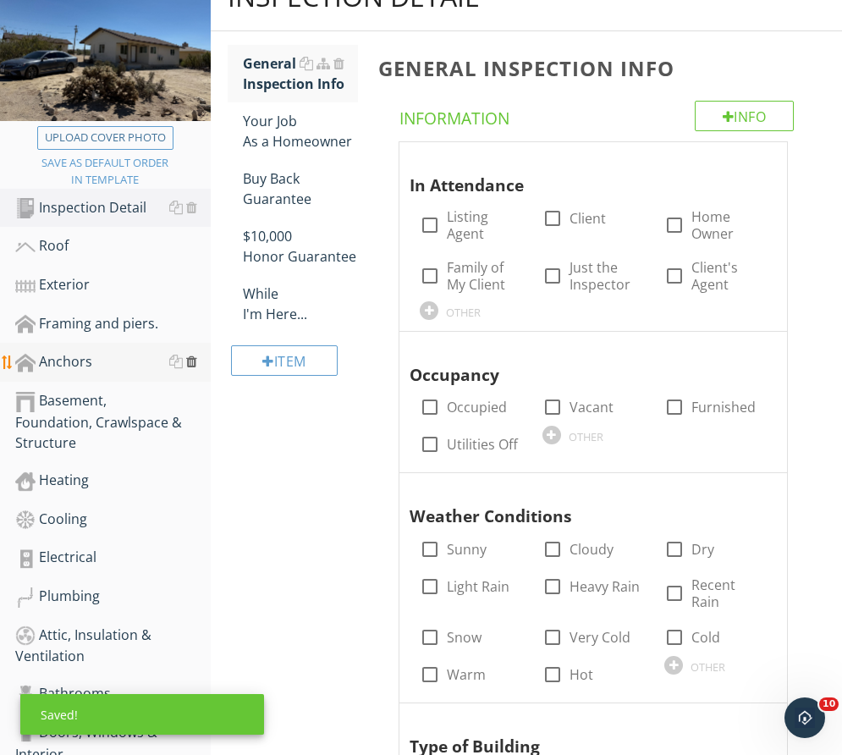
click at [192, 361] on div at bounding box center [191, 361] width 11 height 14
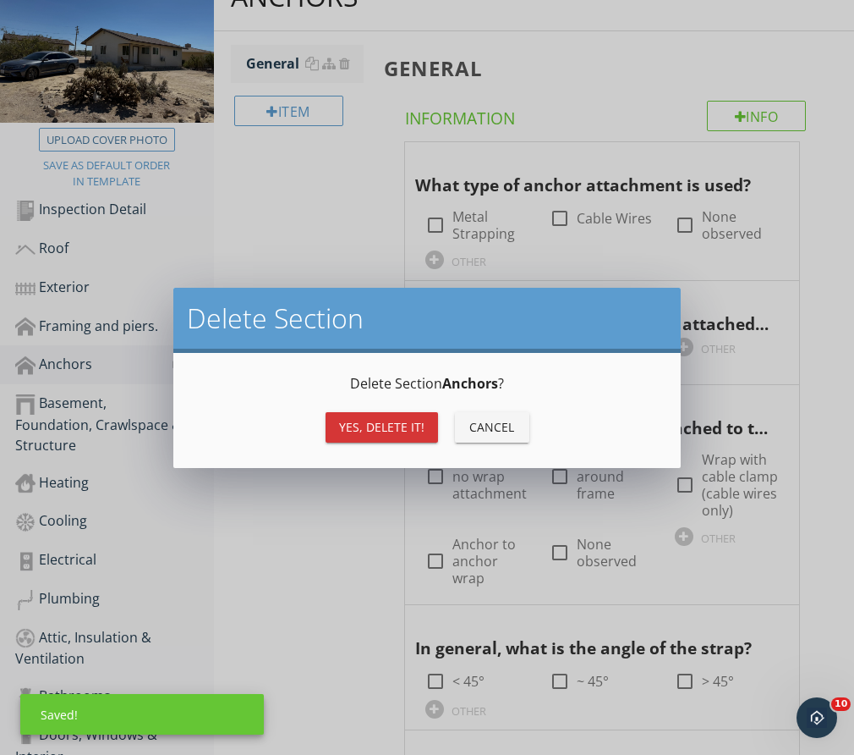
click at [396, 426] on div "Yes, Delete it!" at bounding box center [381, 427] width 85 height 18
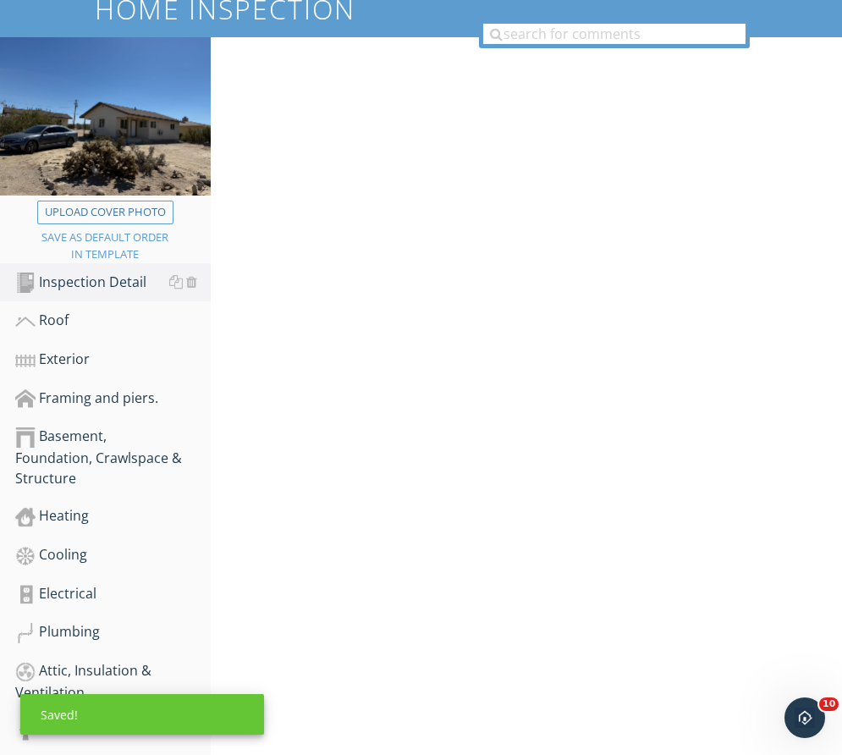
scroll to position [17, 0]
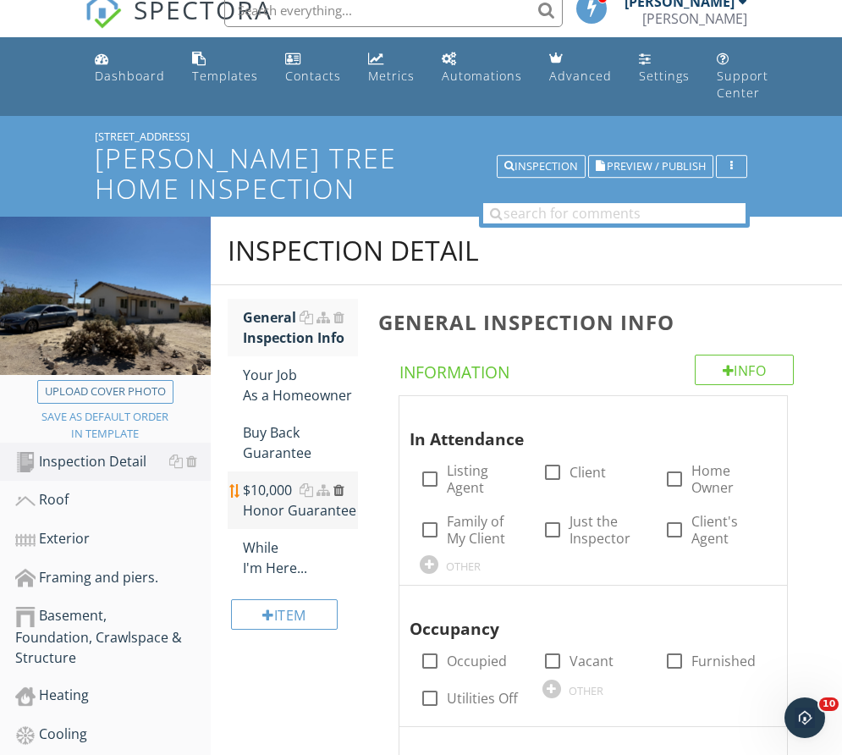
click at [337, 490] on div at bounding box center [338, 490] width 11 height 14
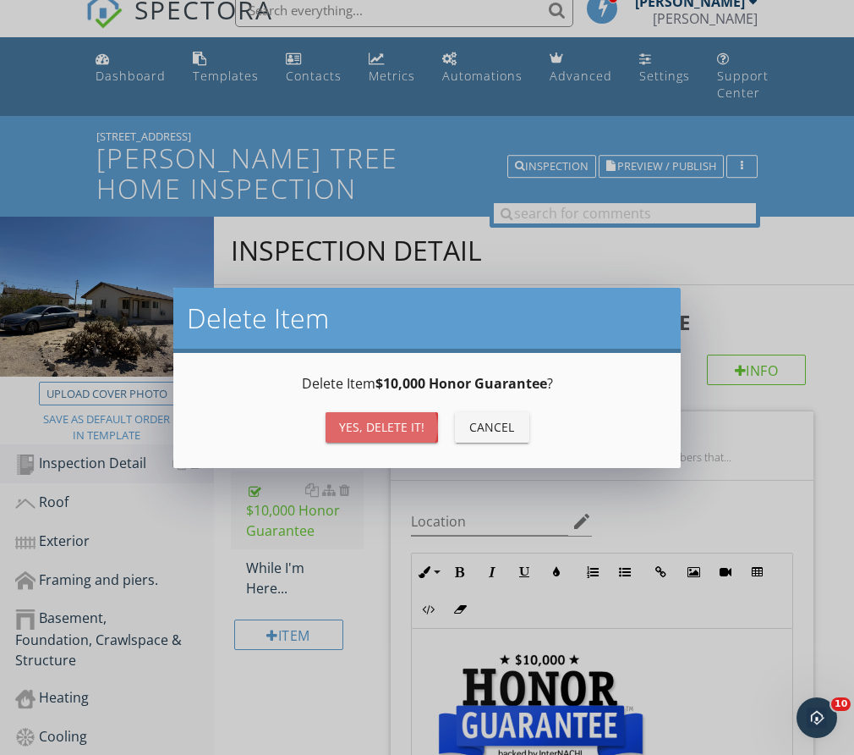
click at [395, 426] on div "Yes, Delete it!" at bounding box center [381, 427] width 85 height 18
type textarea "<p><a fr-original-style="" href="http://www.nachi.org/honor" rel="noopener nore…"
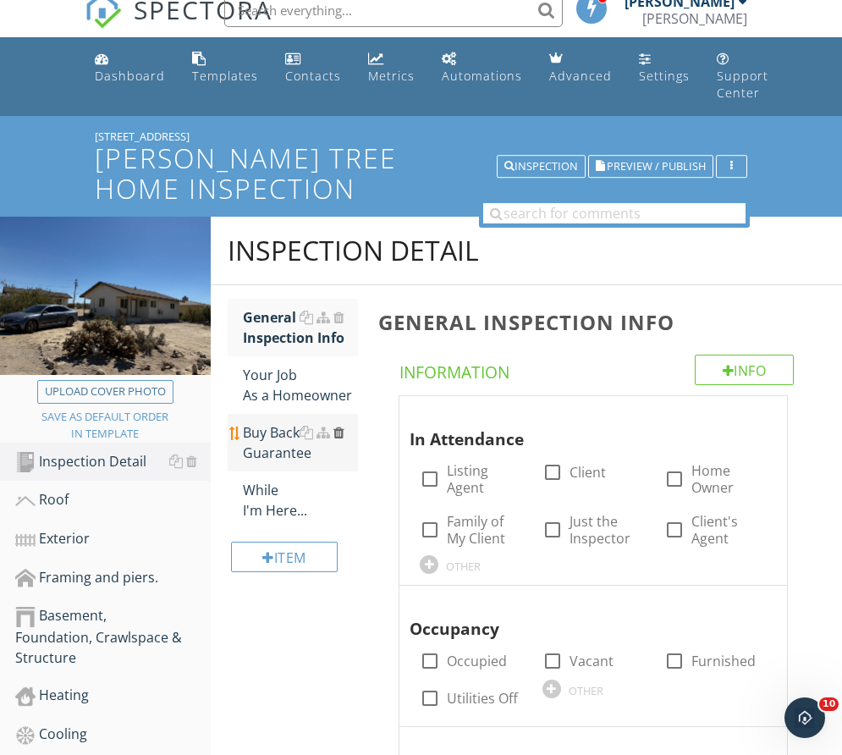
click at [340, 433] on div at bounding box center [338, 432] width 11 height 14
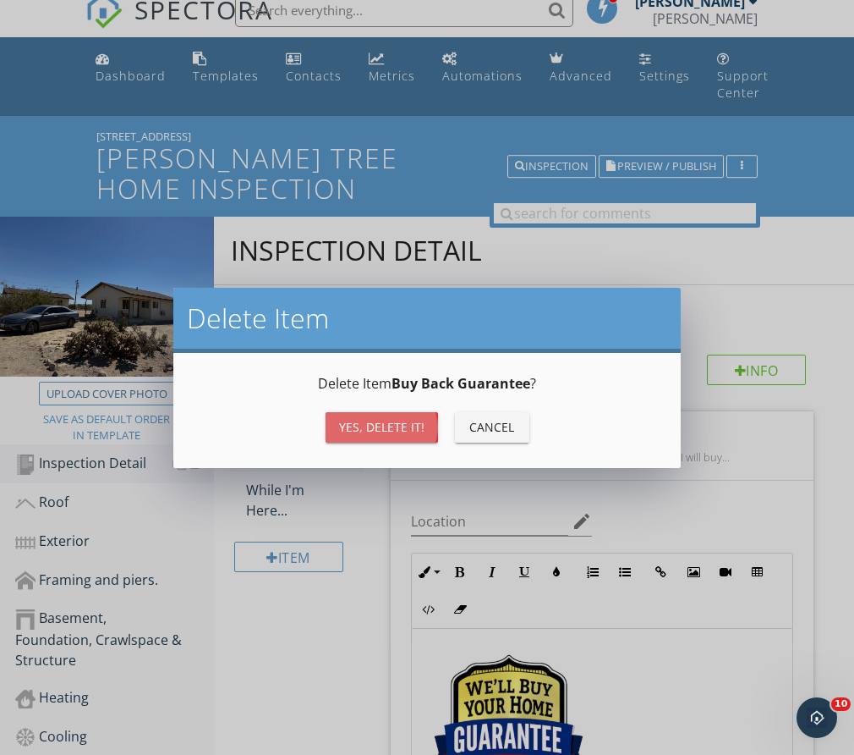
click at [414, 427] on div "Yes, Delete it!" at bounding box center [381, 427] width 85 height 18
type textarea "<p><a fr-original-style="" href="http://www.nachi.org/buy" rel="noopener norefe…"
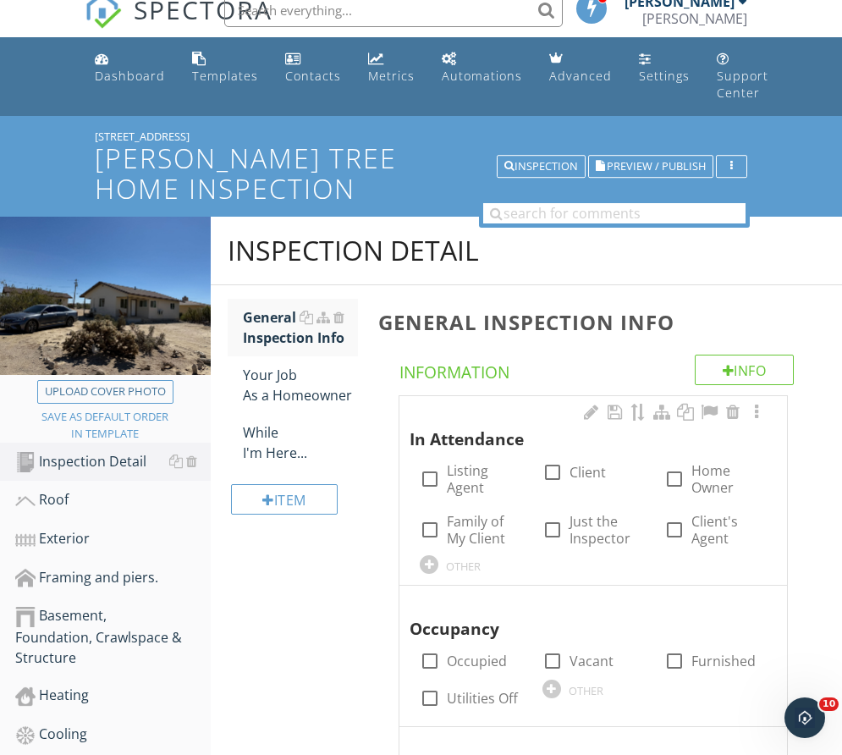
click at [532, 504] on div "check_box_outline_blank Just the Inspector" at bounding box center [593, 527] width 123 height 51
click at [652, 495] on div "In Attendance check_box_outline_blank Listing Agent check_box_outline_blank Cli…" at bounding box center [592, 487] width 367 height 173
click at [670, 479] on div at bounding box center [674, 478] width 29 height 29
checkbox input "true"
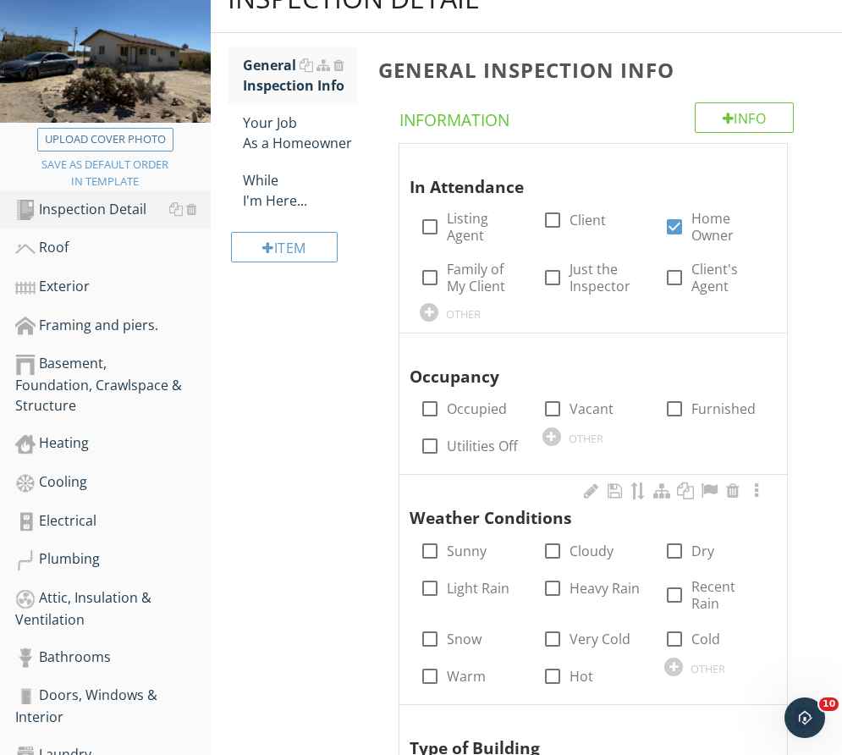
scroll to position [271, 0]
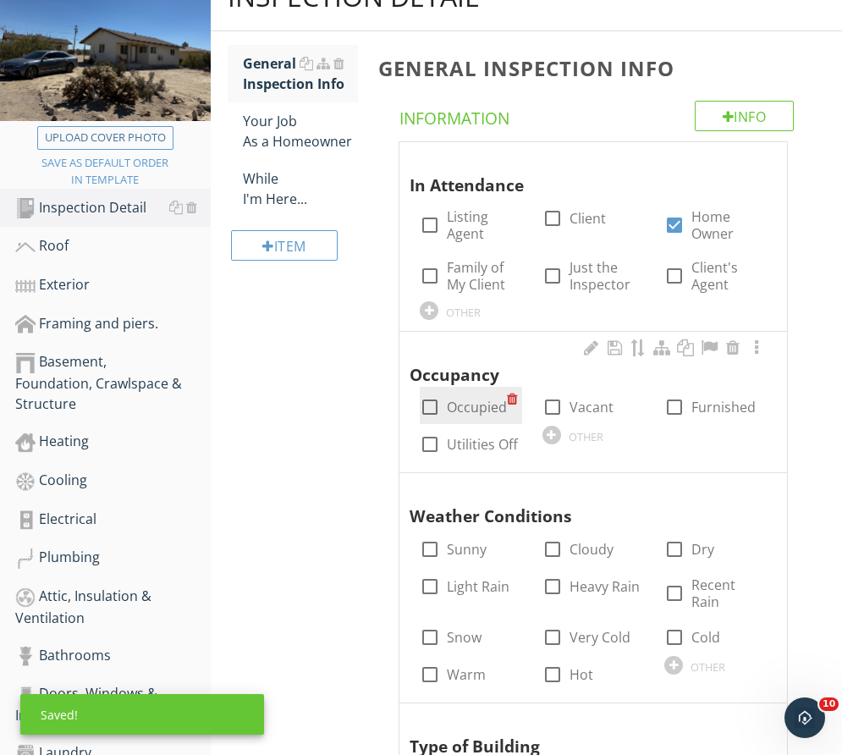
click at [436, 404] on div at bounding box center [429, 407] width 29 height 29
checkbox input "true"
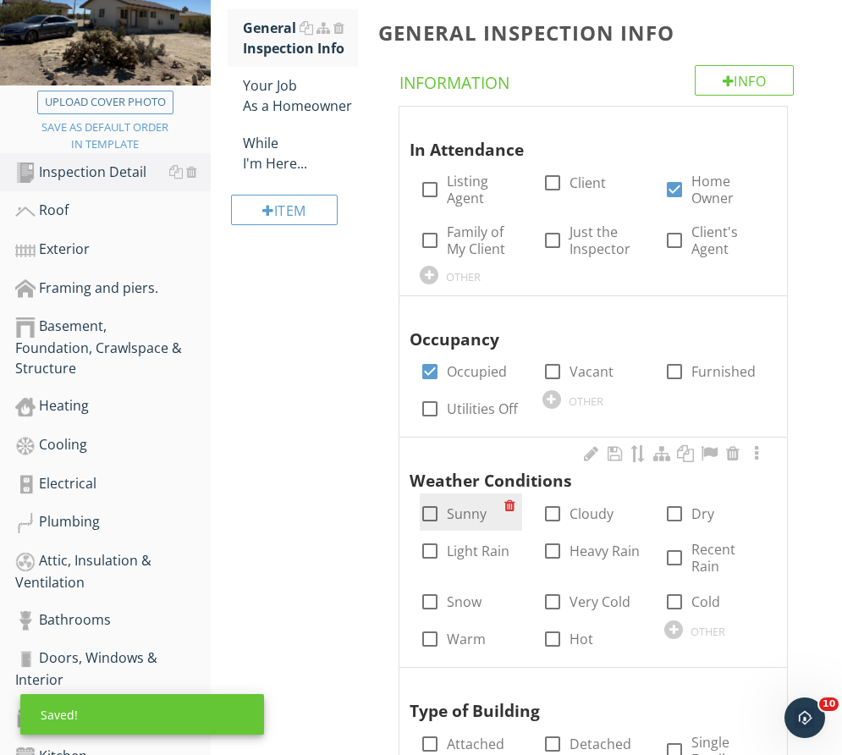
scroll to position [355, 0]
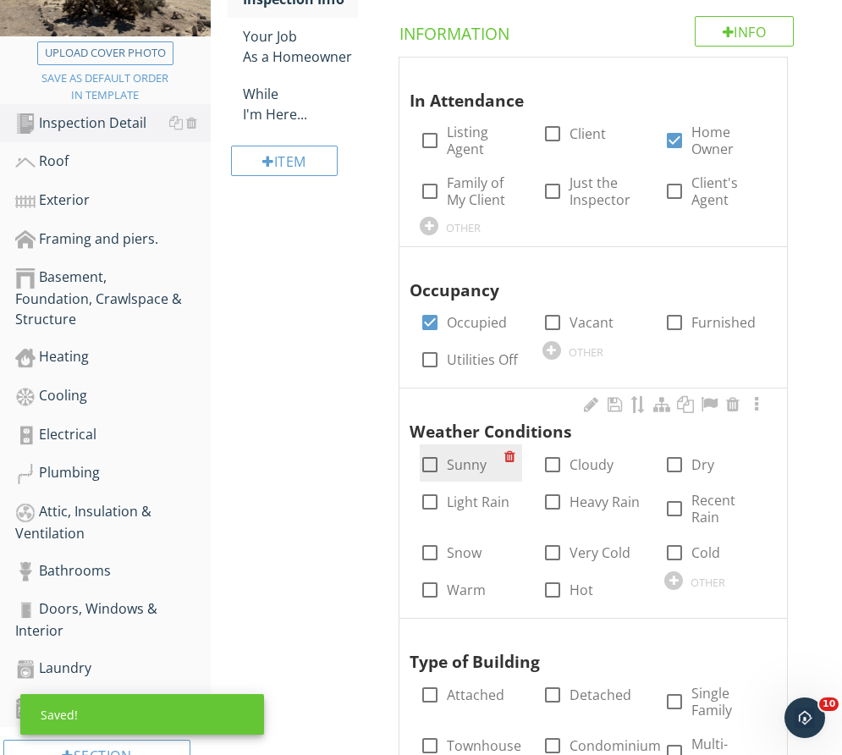
click at [429, 470] on div at bounding box center [429, 464] width 29 height 29
checkbox input "true"
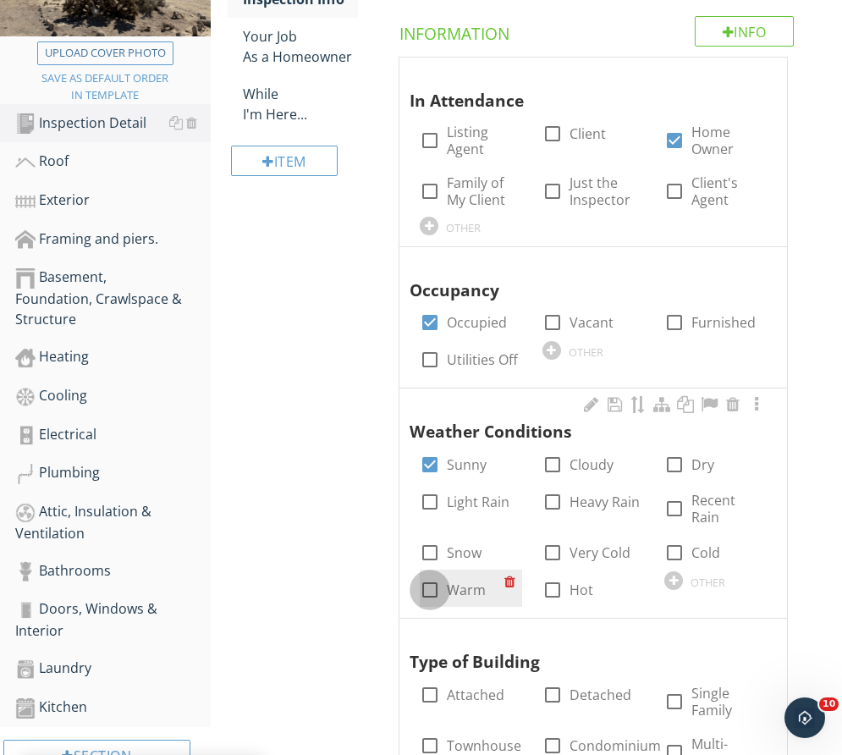
click at [439, 580] on div at bounding box center [429, 589] width 29 height 29
checkbox input "true"
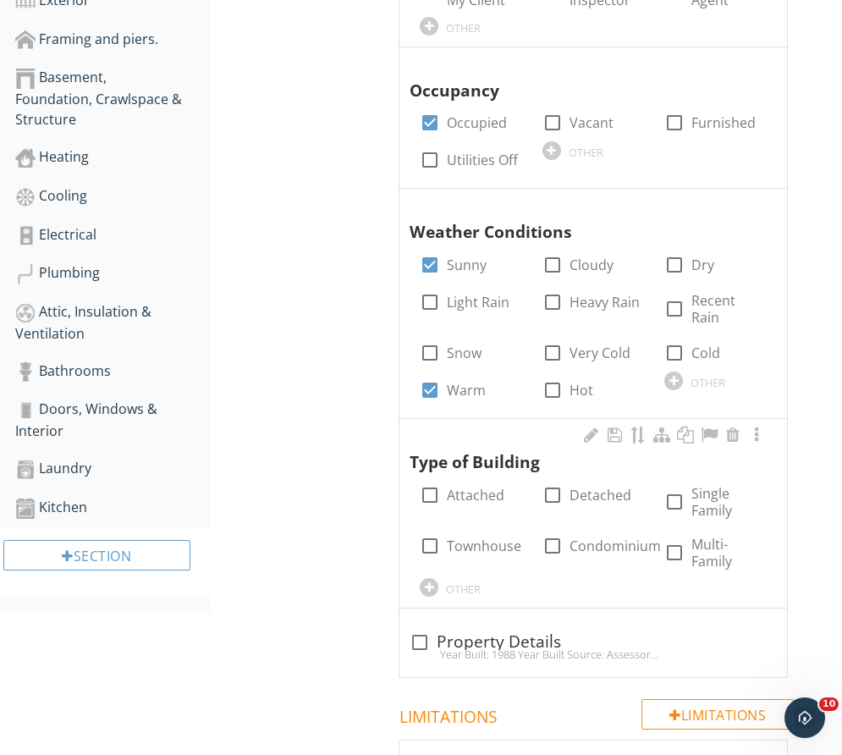
scroll to position [609, 0]
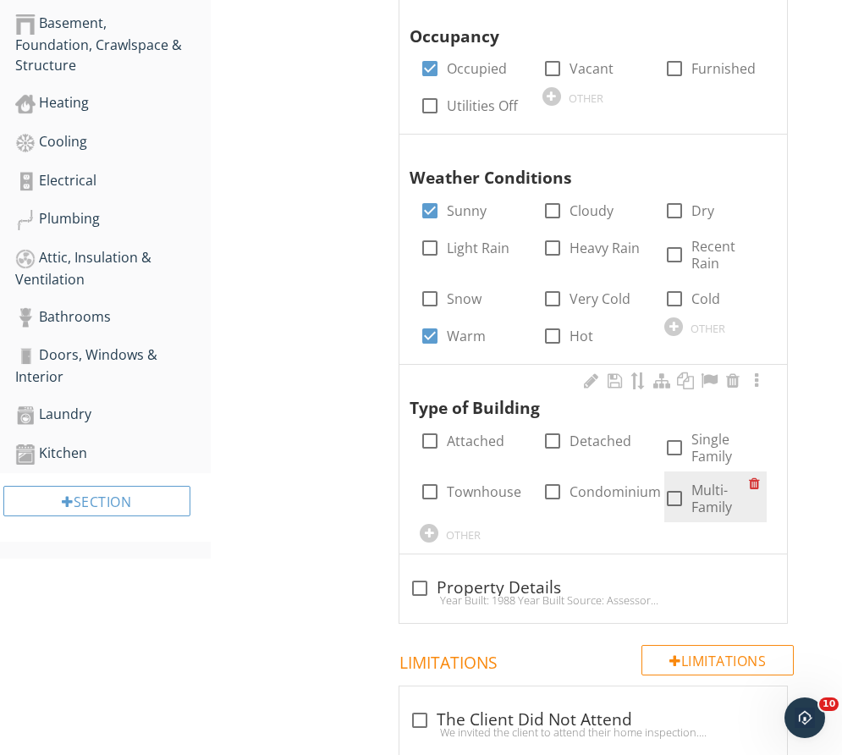
click at [674, 487] on div at bounding box center [674, 498] width 29 height 29
checkbox input "true"
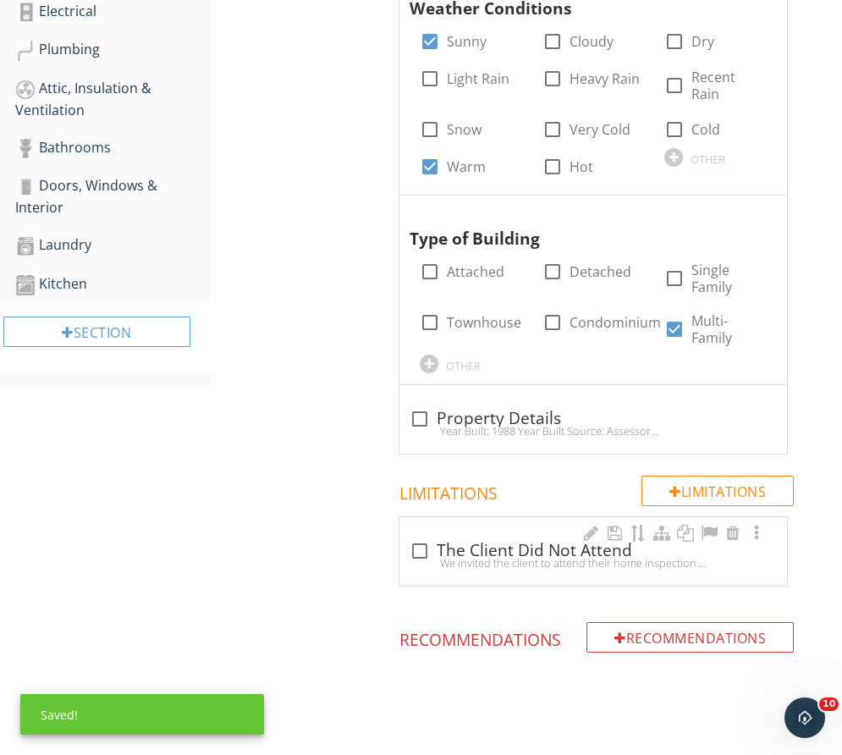
click at [474, 560] on div "check_box_outline_blank The Client Did Not Attend We invited the client to atte…" at bounding box center [592, 555] width 367 height 37
checkbox input "true"
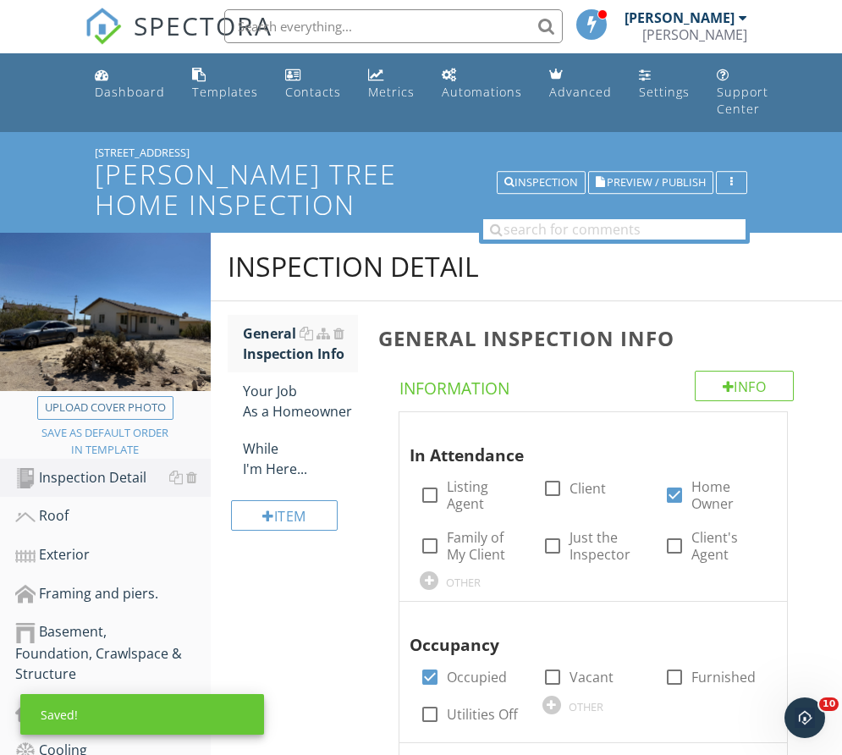
scroll to position [0, 0]
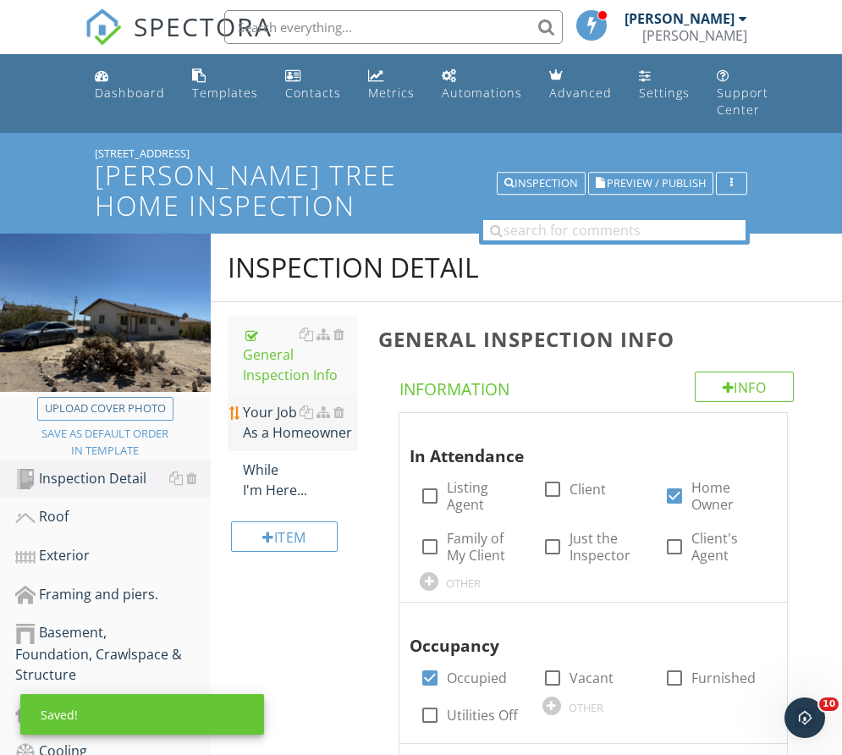
click at [268, 421] on div "Your Job As a Homeowner" at bounding box center [301, 422] width 116 height 41
type textarea "<p><span class="fr-video fr-draggable" contenteditable="false" style="display: …"
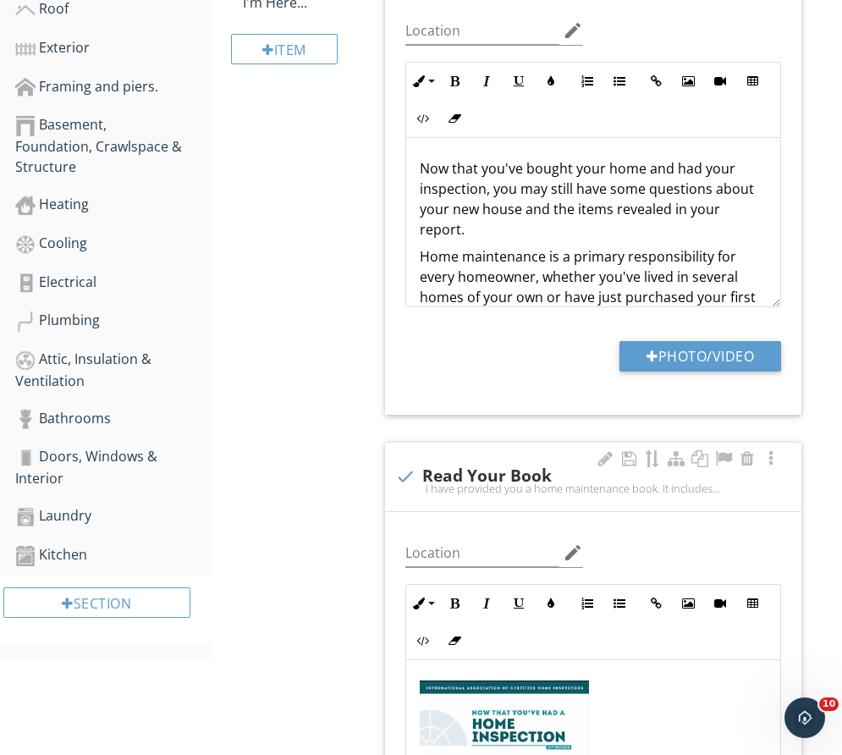
click at [415, 484] on div "I have provided you a home maintenance book. It includes information on how you…" at bounding box center [593, 488] width 396 height 14
checkbox input "true"
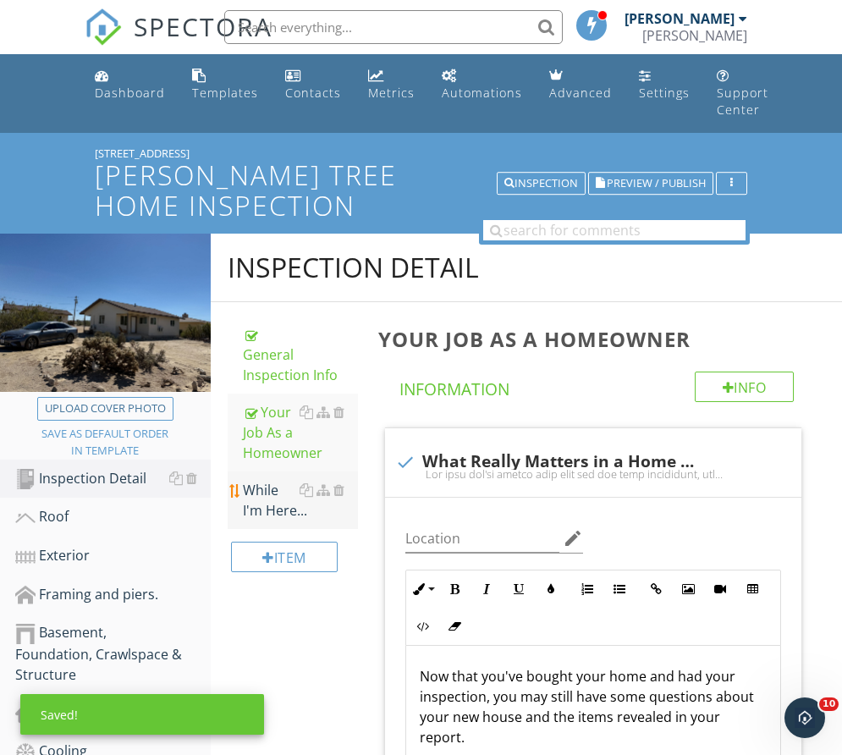
click at [258, 513] on div "While I'm Here..." at bounding box center [301, 500] width 116 height 41
type textarea "<p>Now that you've bought your home and had your inspection, you may still have…"
type textarea "<p><img src="https://cdn.spectora.com/editor_assets/images/000/014/172/original…"
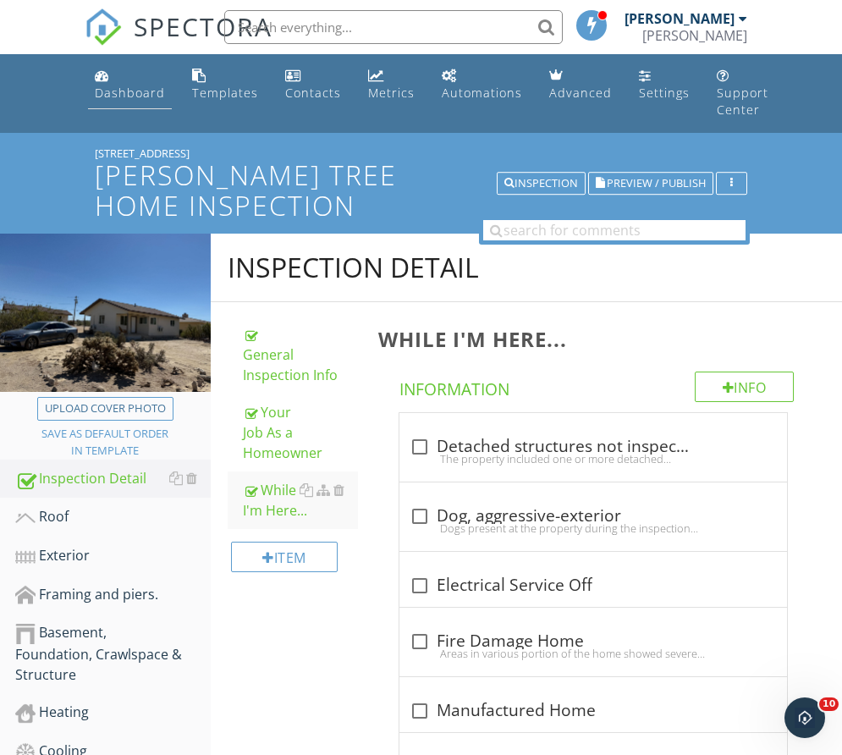
click at [130, 85] on div "Dashboard" at bounding box center [130, 93] width 70 height 16
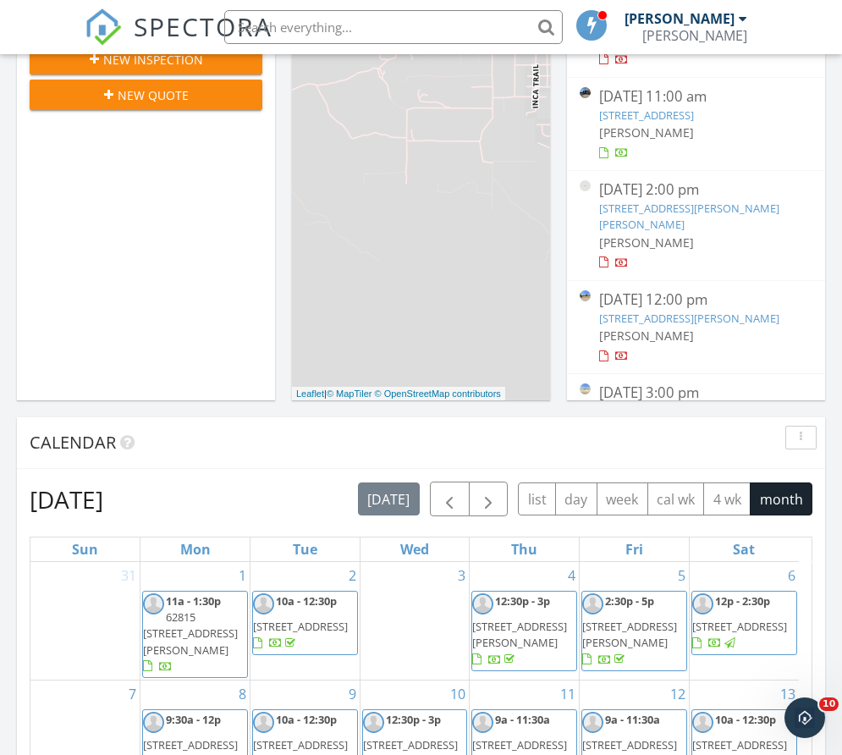
scroll to position [85, 0]
